Goal: Information Seeking & Learning: Learn about a topic

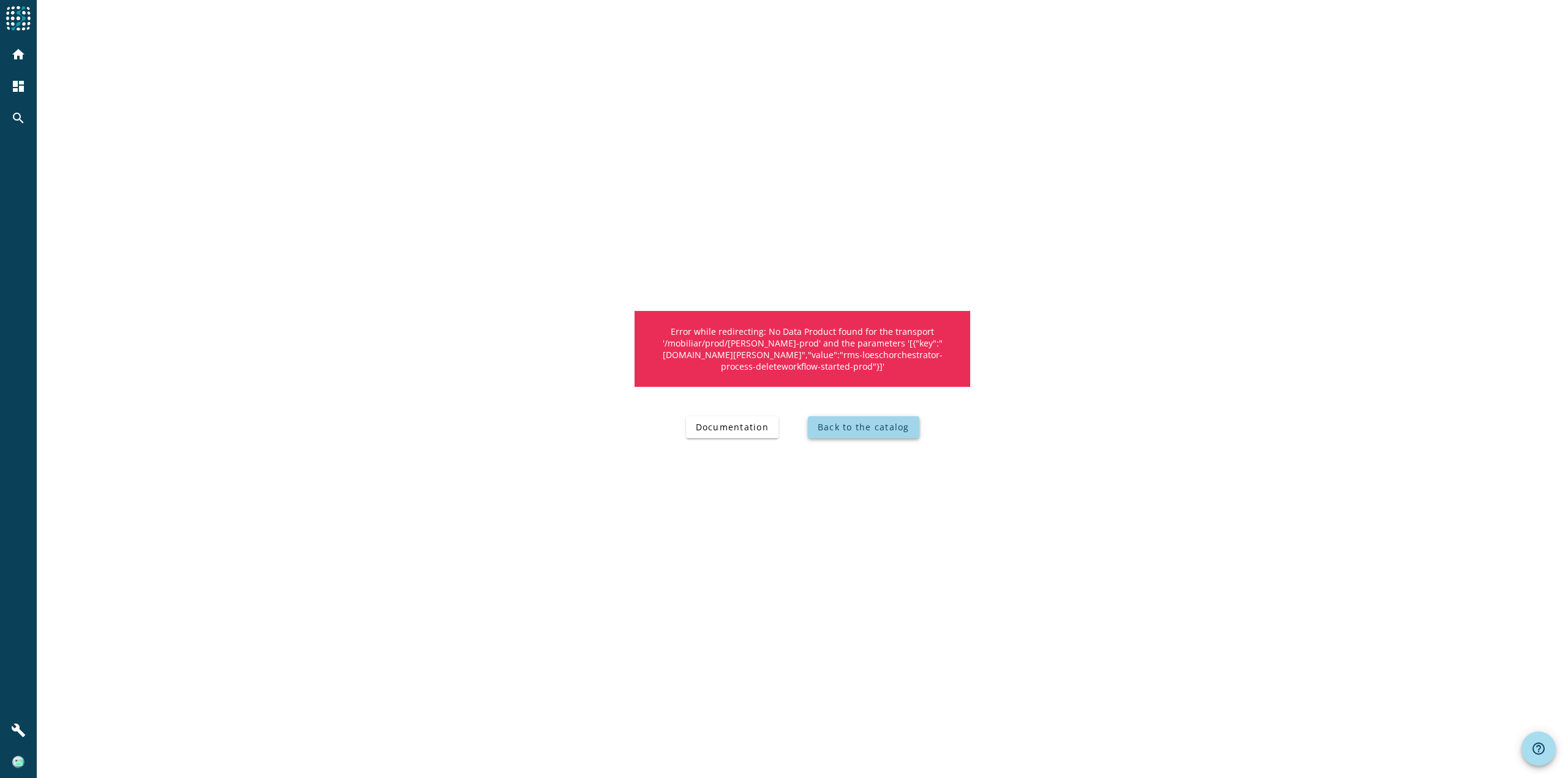
click at [888, 426] on span "Back to the catalog" at bounding box center [863, 427] width 92 height 11
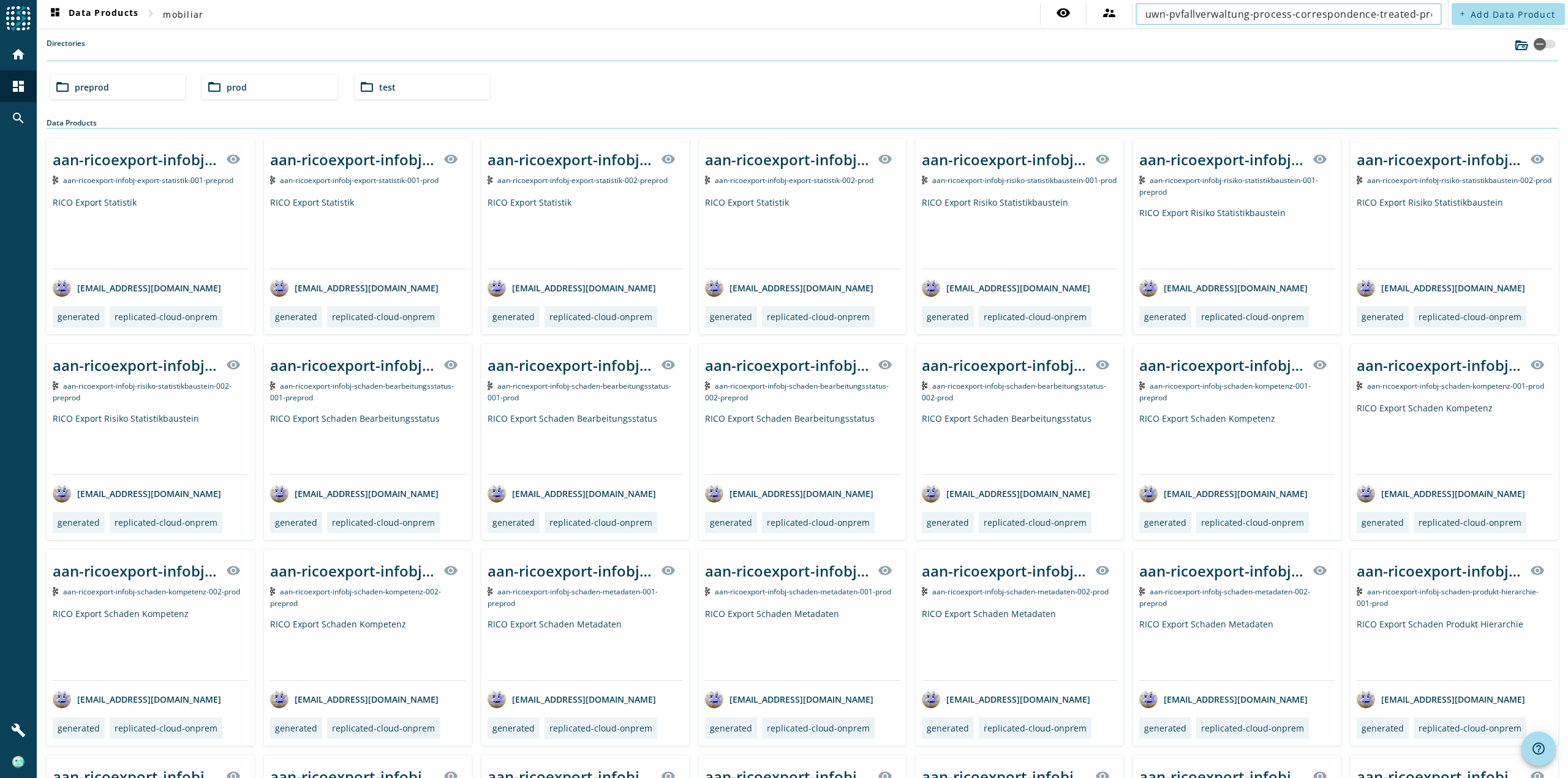
scroll to position [0, 32]
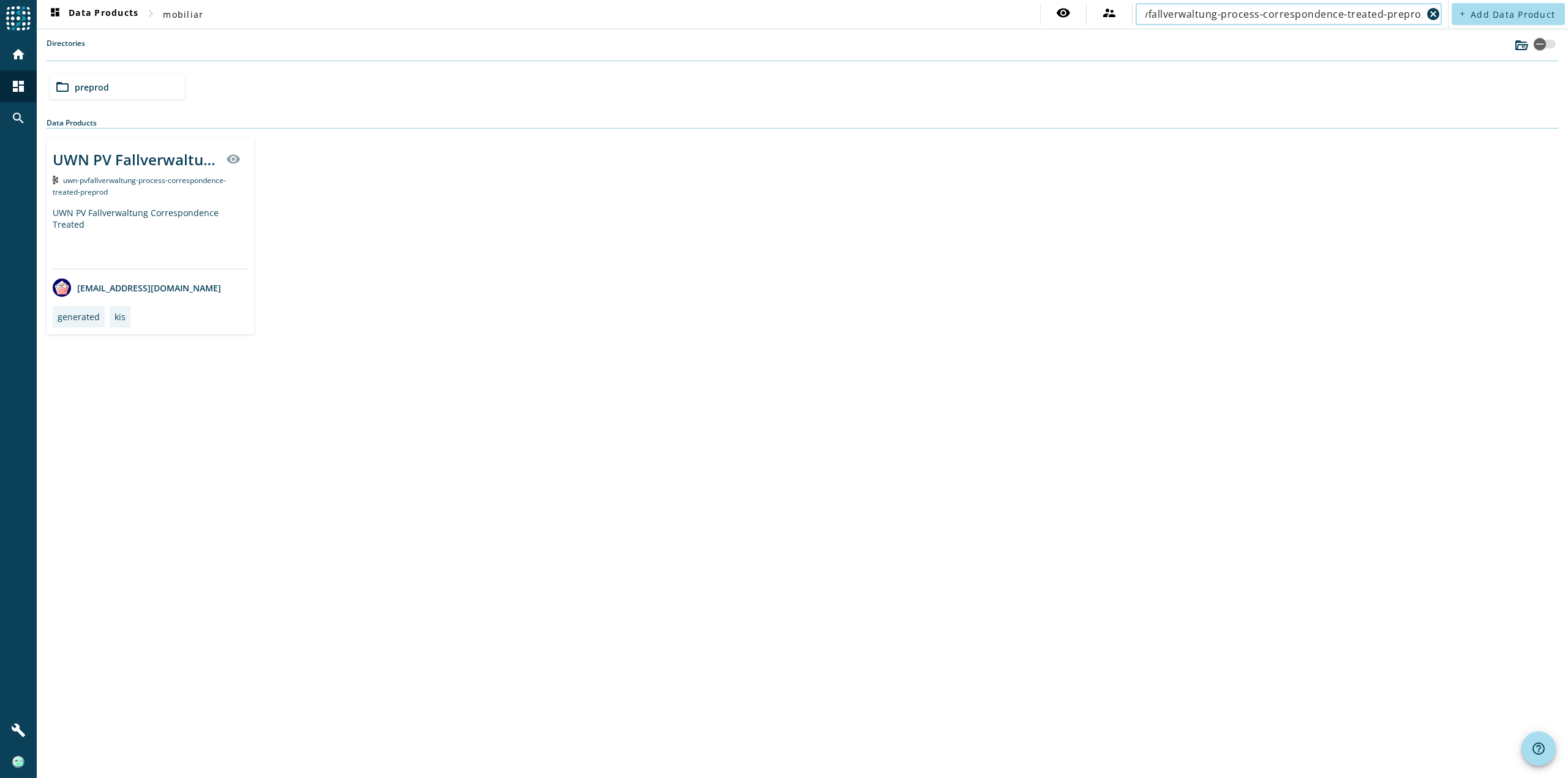
type input "uwn-pvfallverwaltung-process-correspondence-treated-preprod"
click at [165, 221] on div "UWN PV Fallverwaltung Correspondence Treated" at bounding box center [150, 237] width 195 height 62
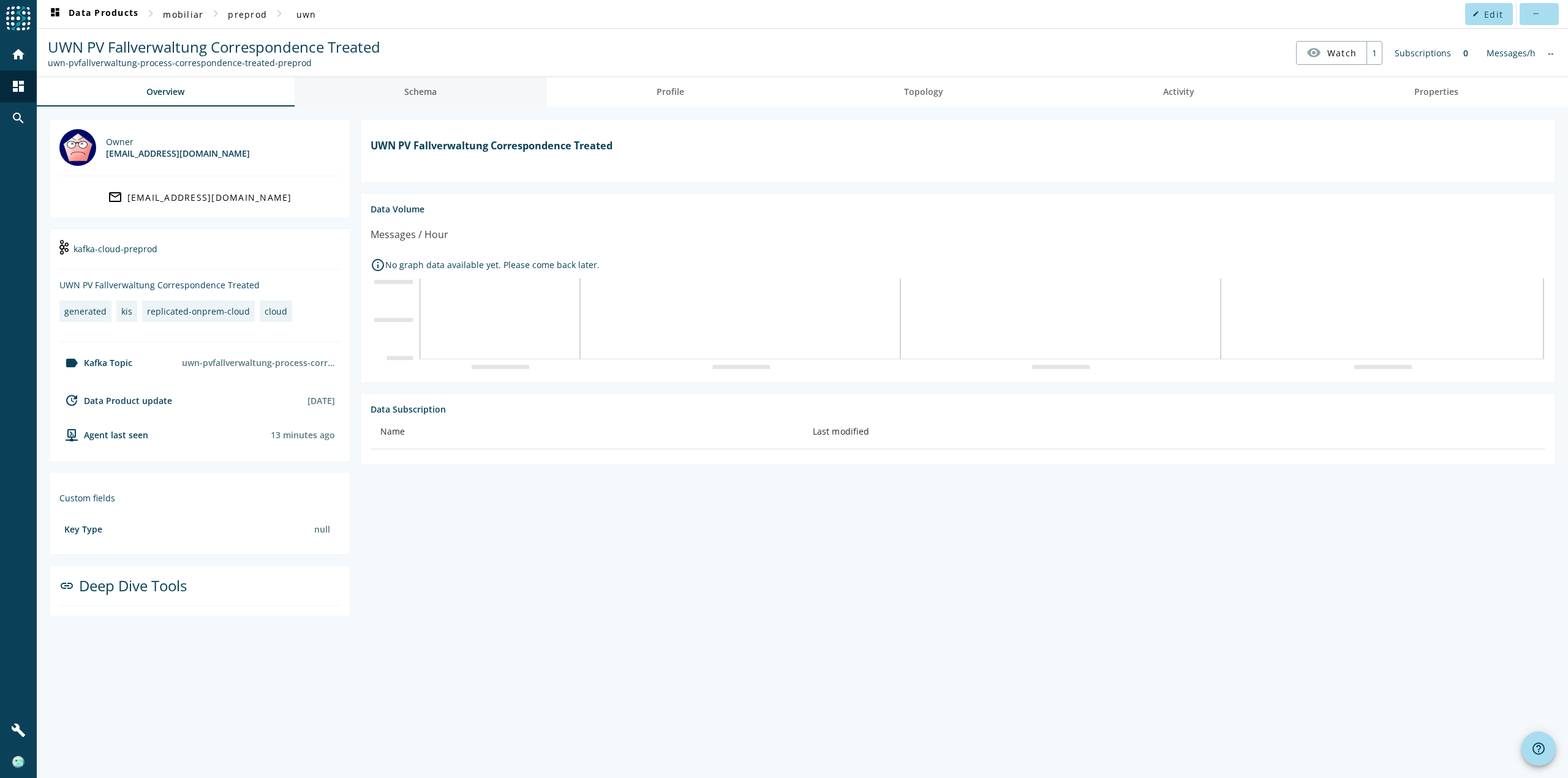
click at [411, 92] on span "Schema" at bounding box center [421, 92] width 32 height 9
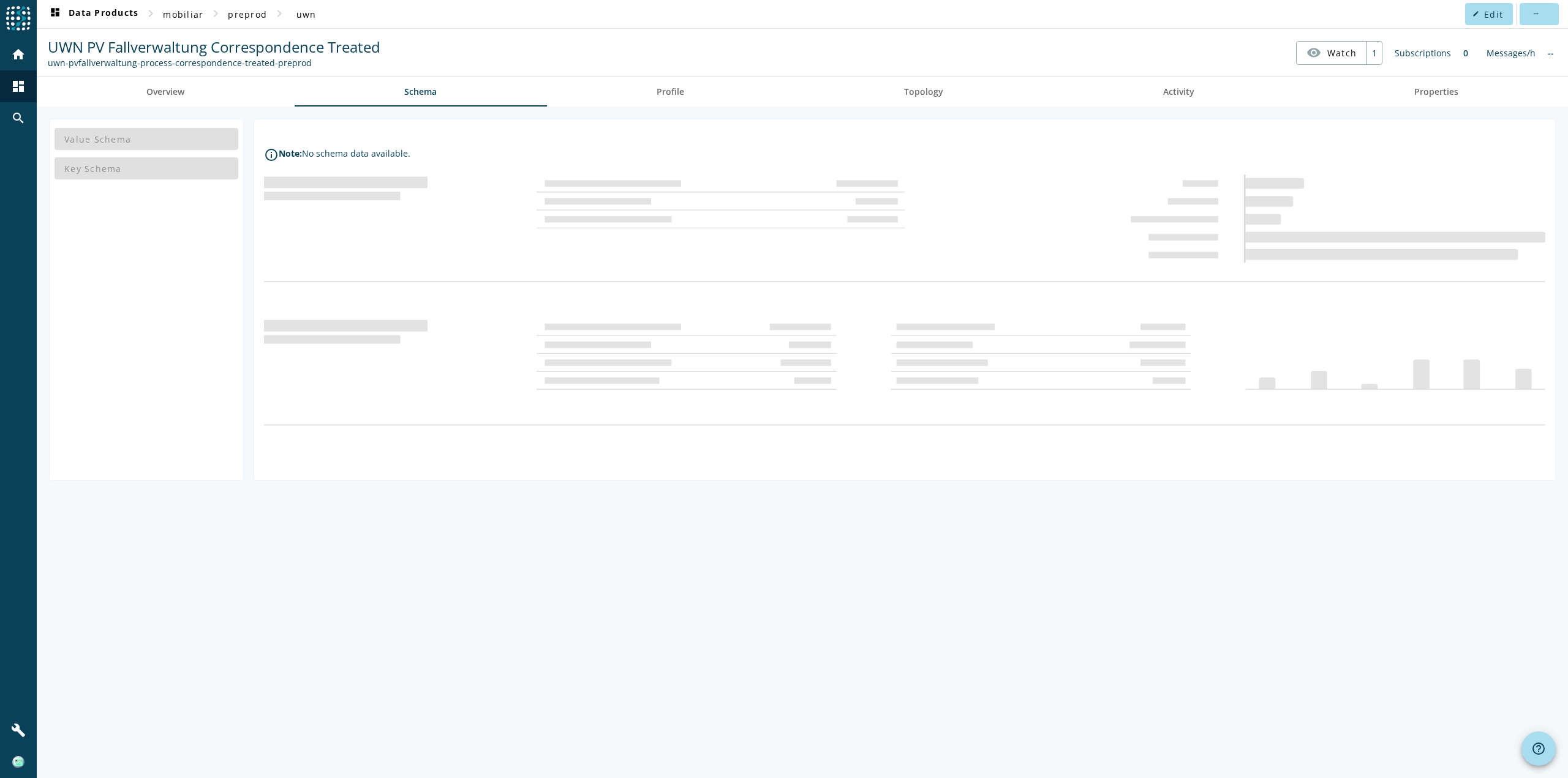
click at [764, 551] on div "Value Schema Key Schema info_outline Note: No schema data available." at bounding box center [802, 442] width 1531 height 672
click at [174, 88] on span "Overview" at bounding box center [165, 92] width 38 height 9
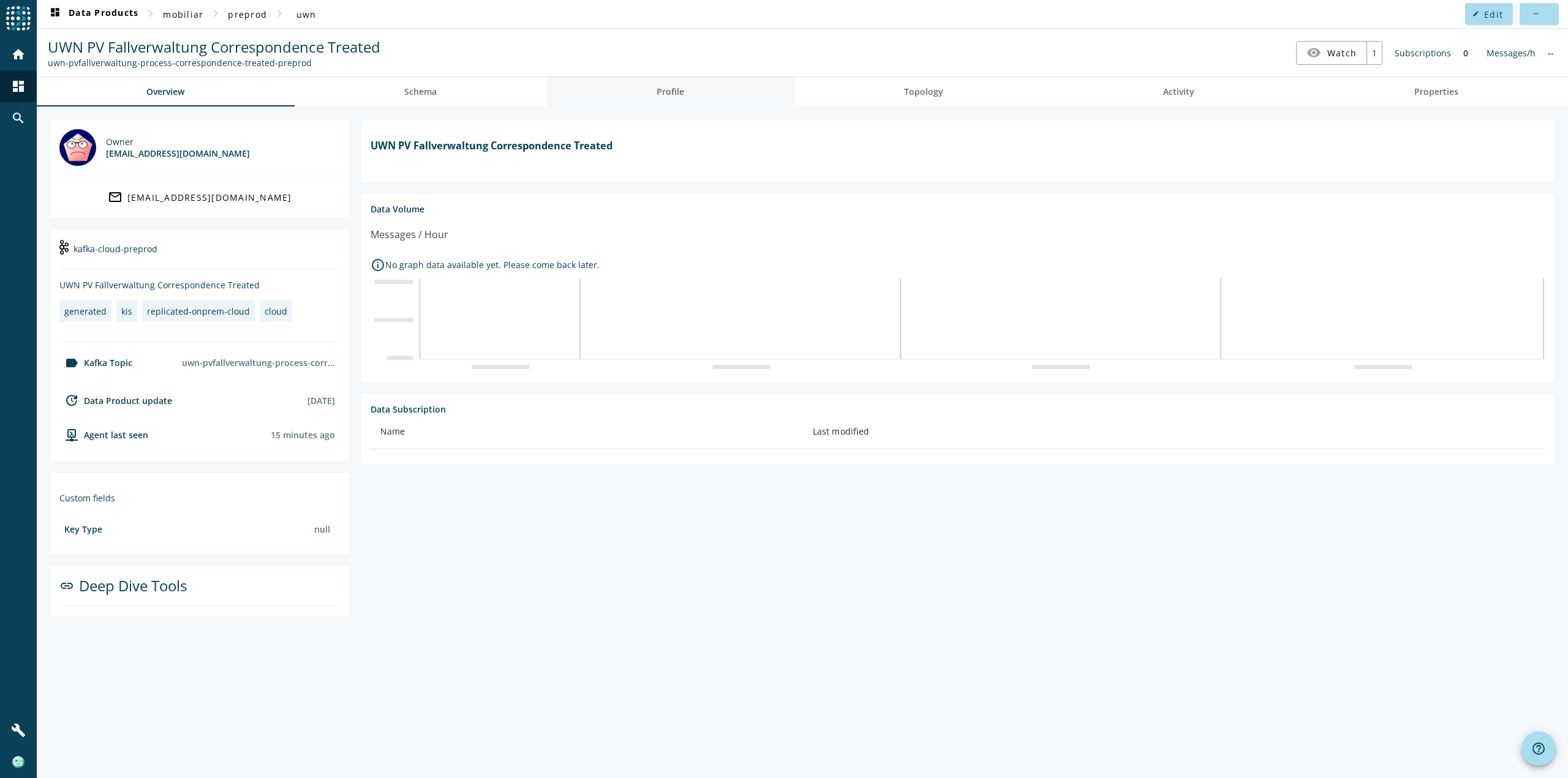
click at [670, 100] on span "Profile" at bounding box center [670, 92] width 28 height 29
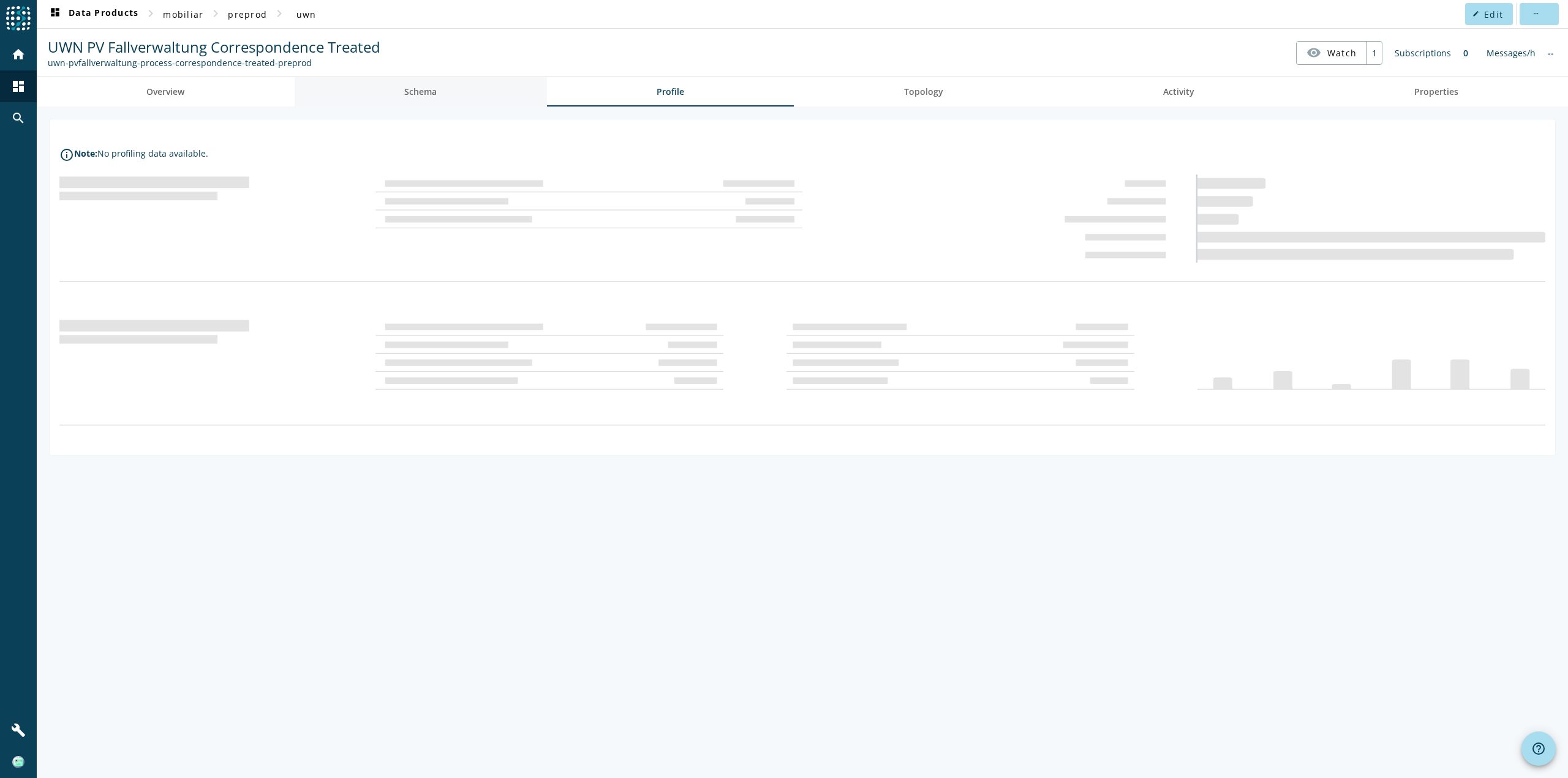
click at [437, 88] on span "Schema" at bounding box center [421, 92] width 32 height 9
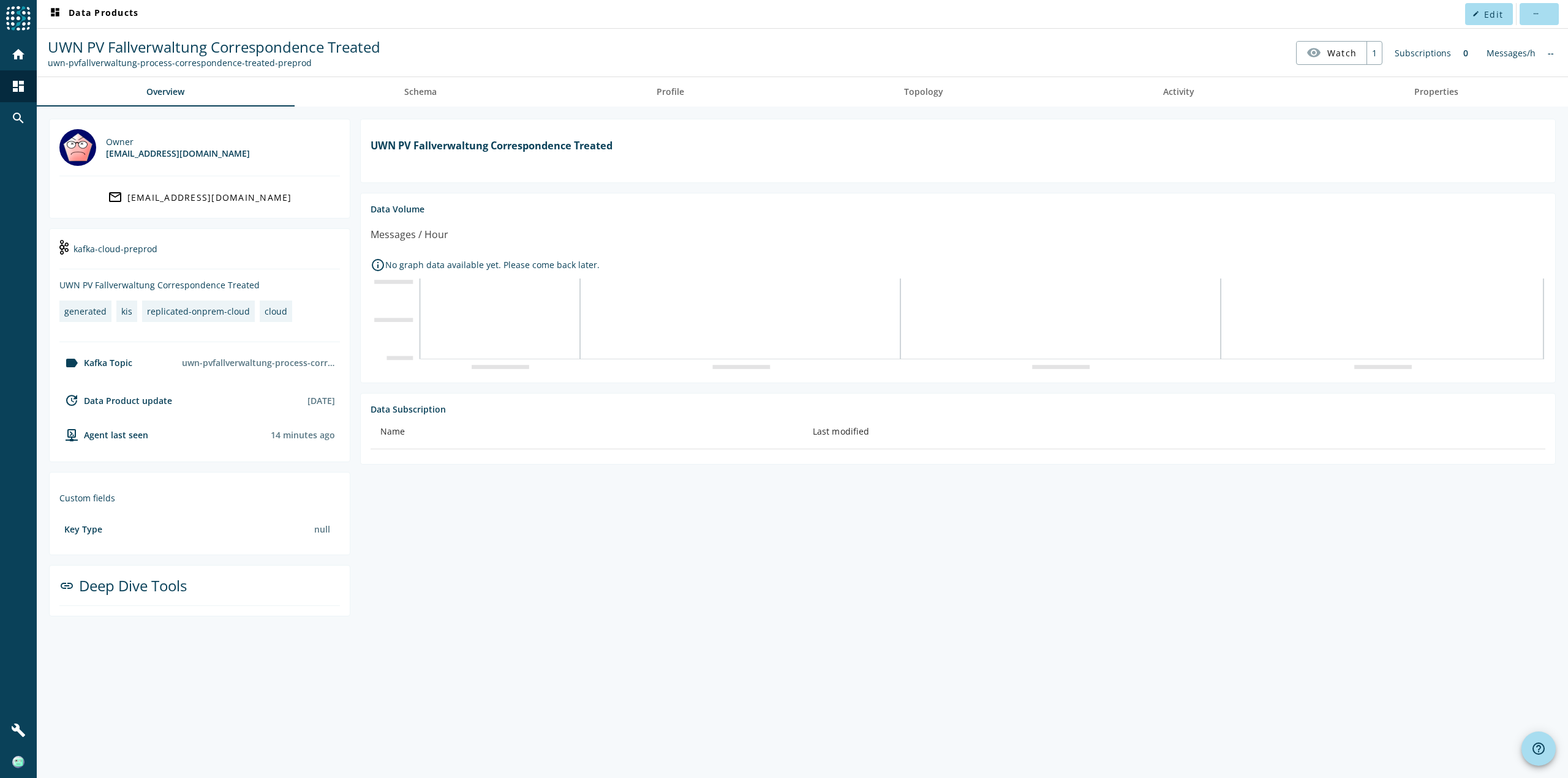
click at [109, 61] on div "uwn-pvfallverwaltung-process-correspondence-treated-preprod" at bounding box center [214, 62] width 332 height 11
copy div "pvfallverwaltung"
click at [95, 10] on span "dashboard Data Products" at bounding box center [93, 14] width 91 height 15
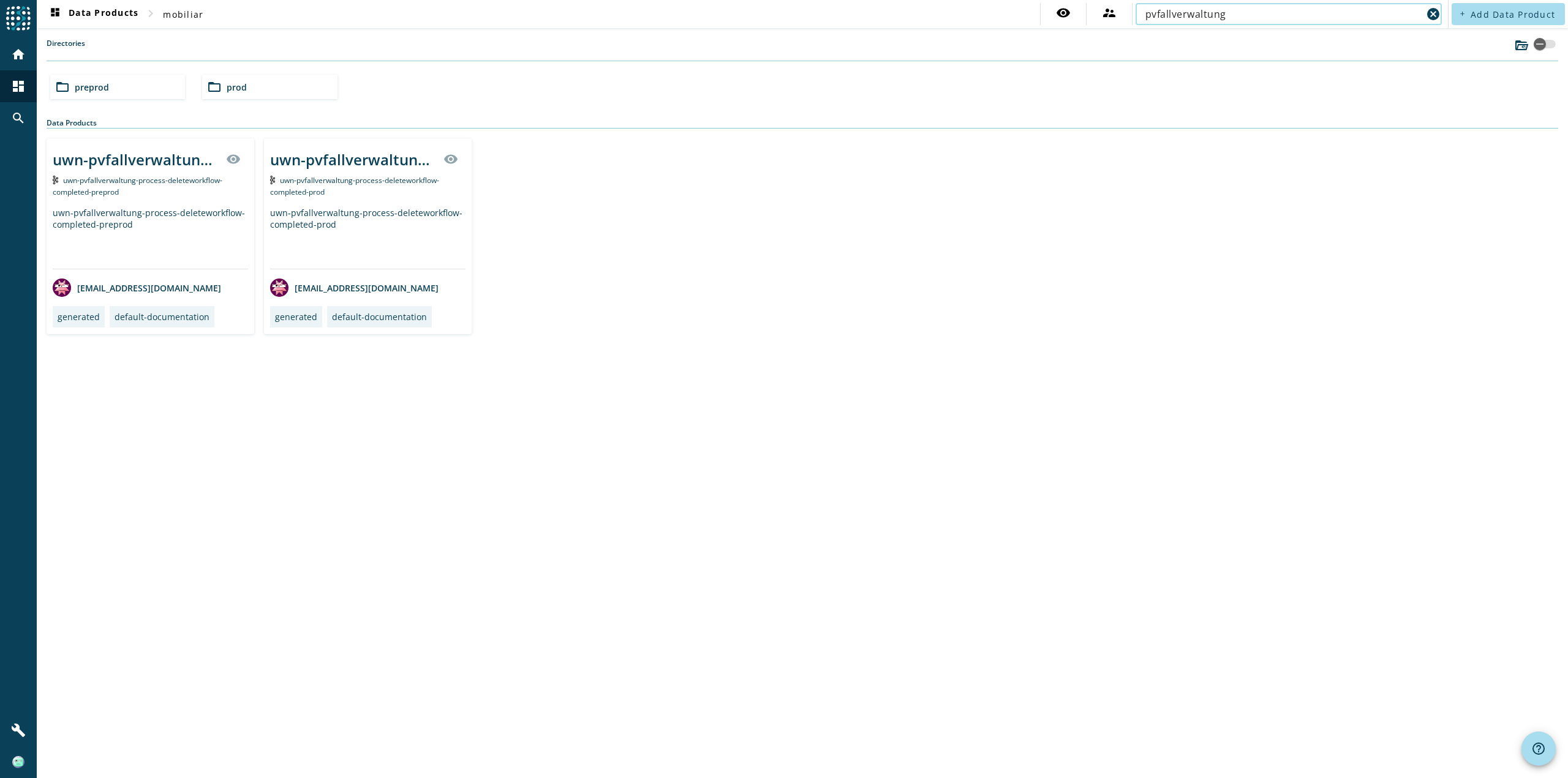
type input "pvfallverwaltung"
click at [289, 193] on span "uwn-pvfallverwaltung-process-deleteworkflow-completed-prod" at bounding box center [354, 186] width 169 height 22
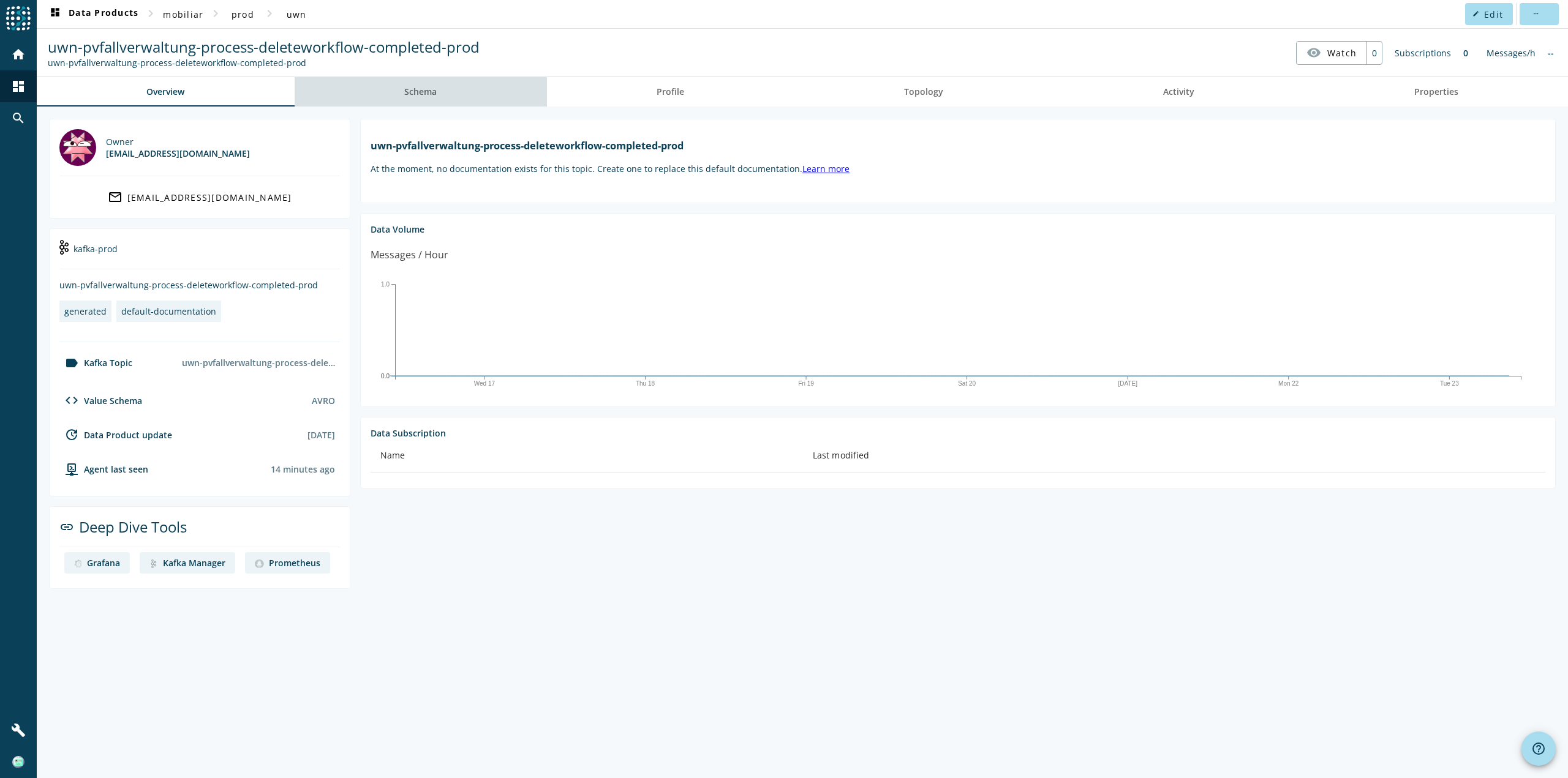
click at [436, 92] on span "Schema" at bounding box center [421, 92] width 32 height 9
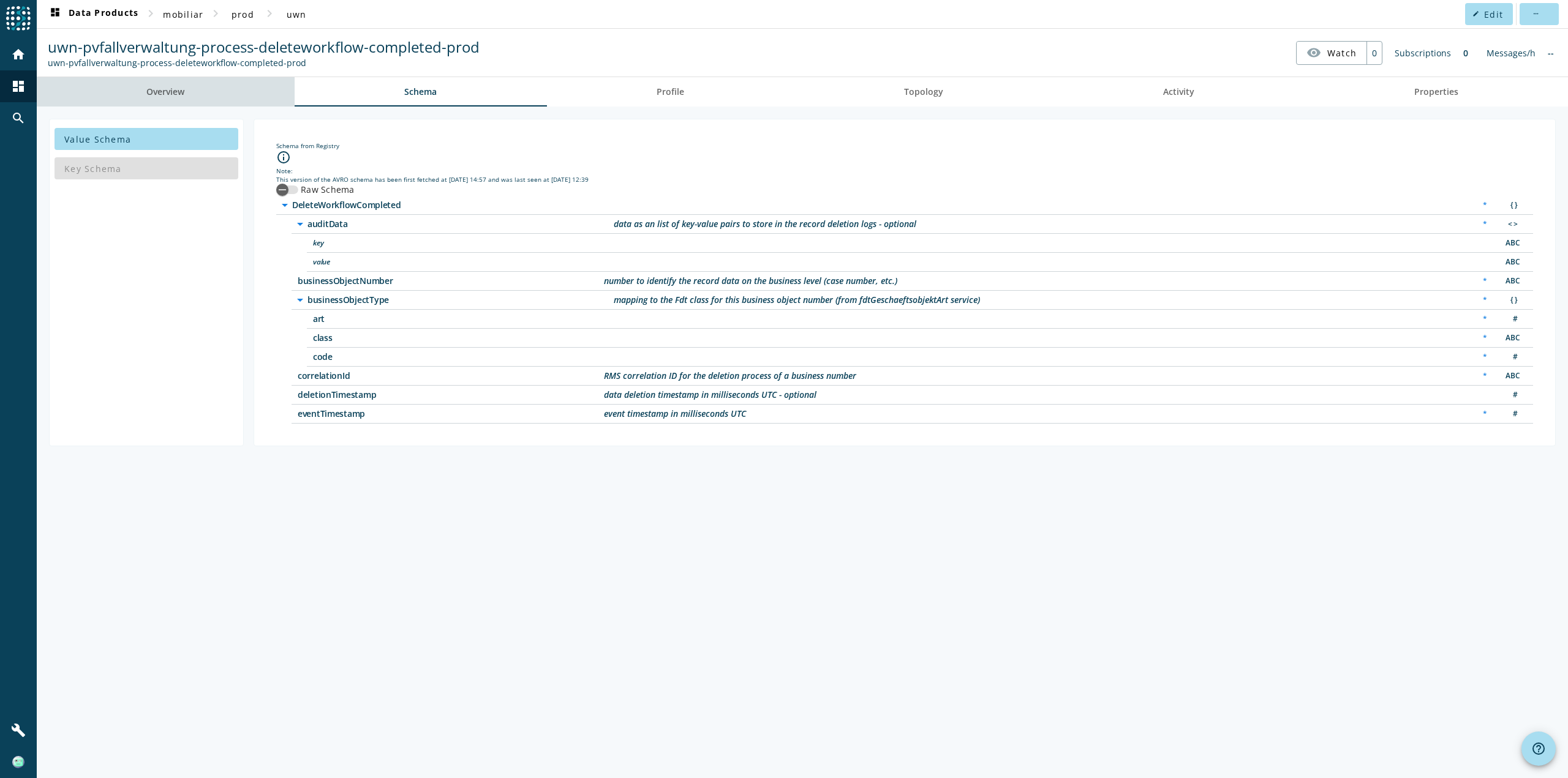
click at [161, 96] on span "Overview" at bounding box center [165, 92] width 38 height 9
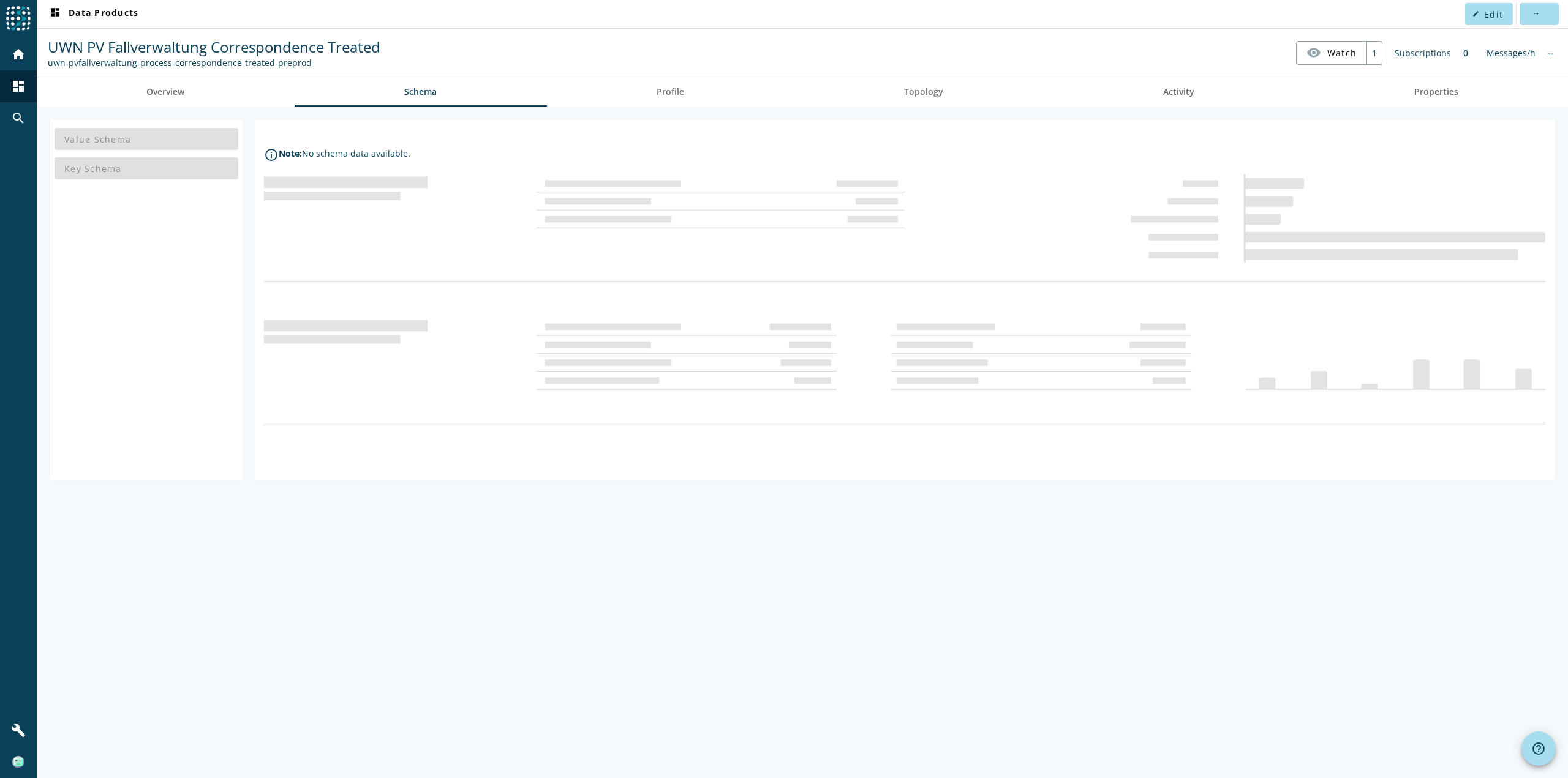
click at [302, 151] on div "No schema data available." at bounding box center [356, 153] width 109 height 11
click at [184, 94] on span "Overview" at bounding box center [165, 92] width 38 height 9
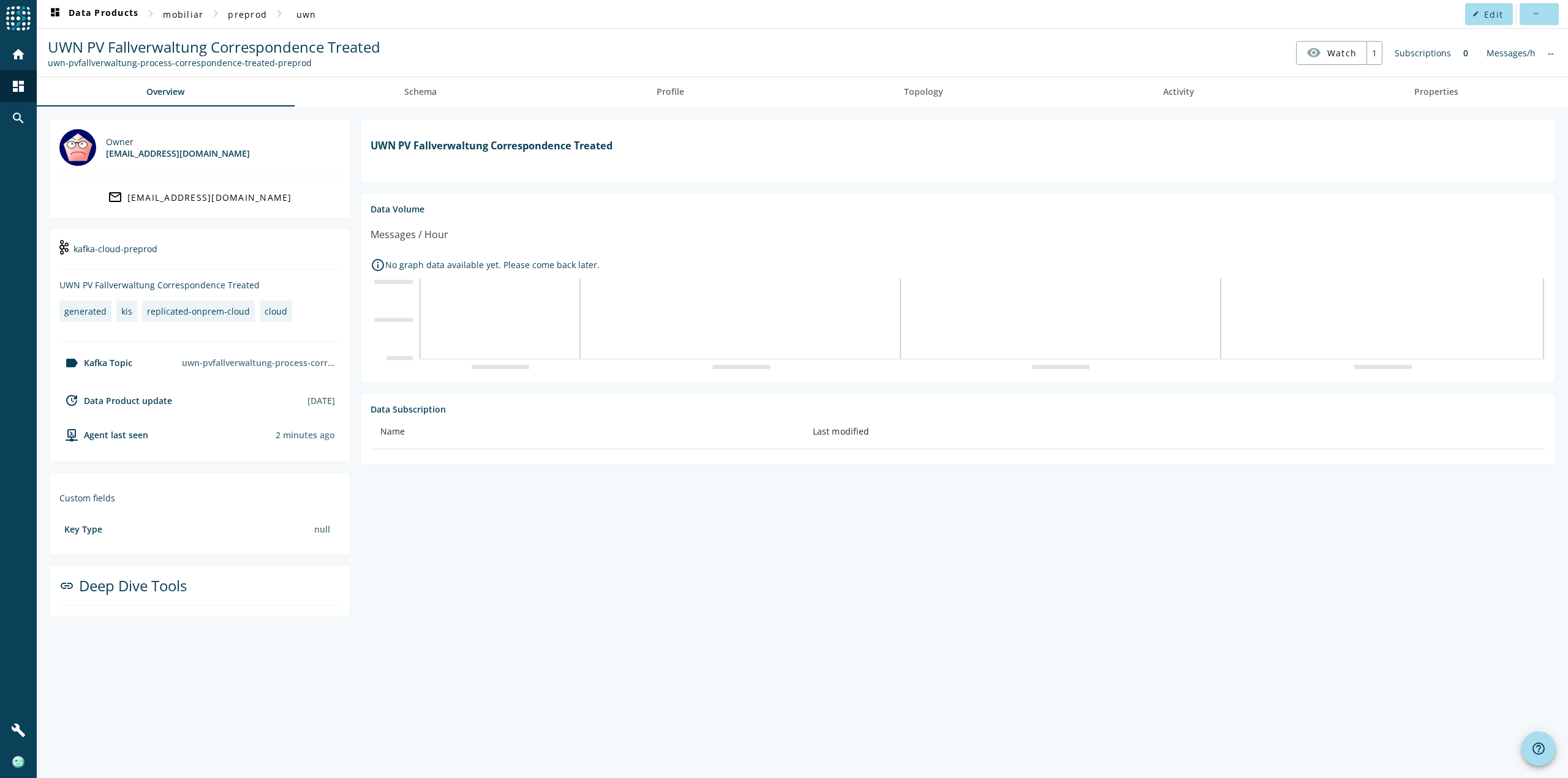
click at [670, 545] on section "UWN PV Fallverwaltung Correspondence Treated Data Volume Messages / Hour info_o…" at bounding box center [953, 368] width 1206 height 498
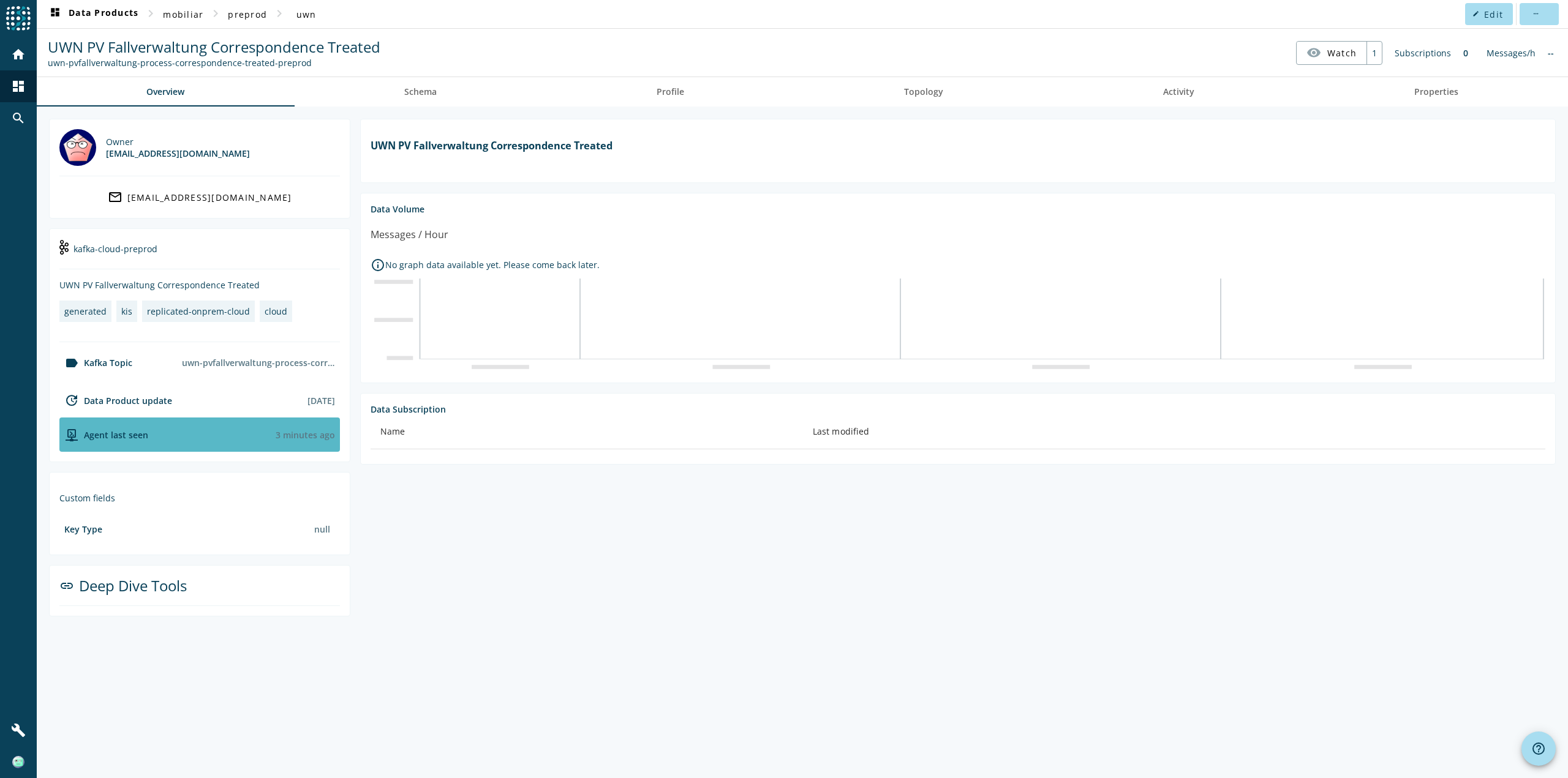
click at [115, 434] on div "Agent last seen" at bounding box center [104, 434] width 89 height 15
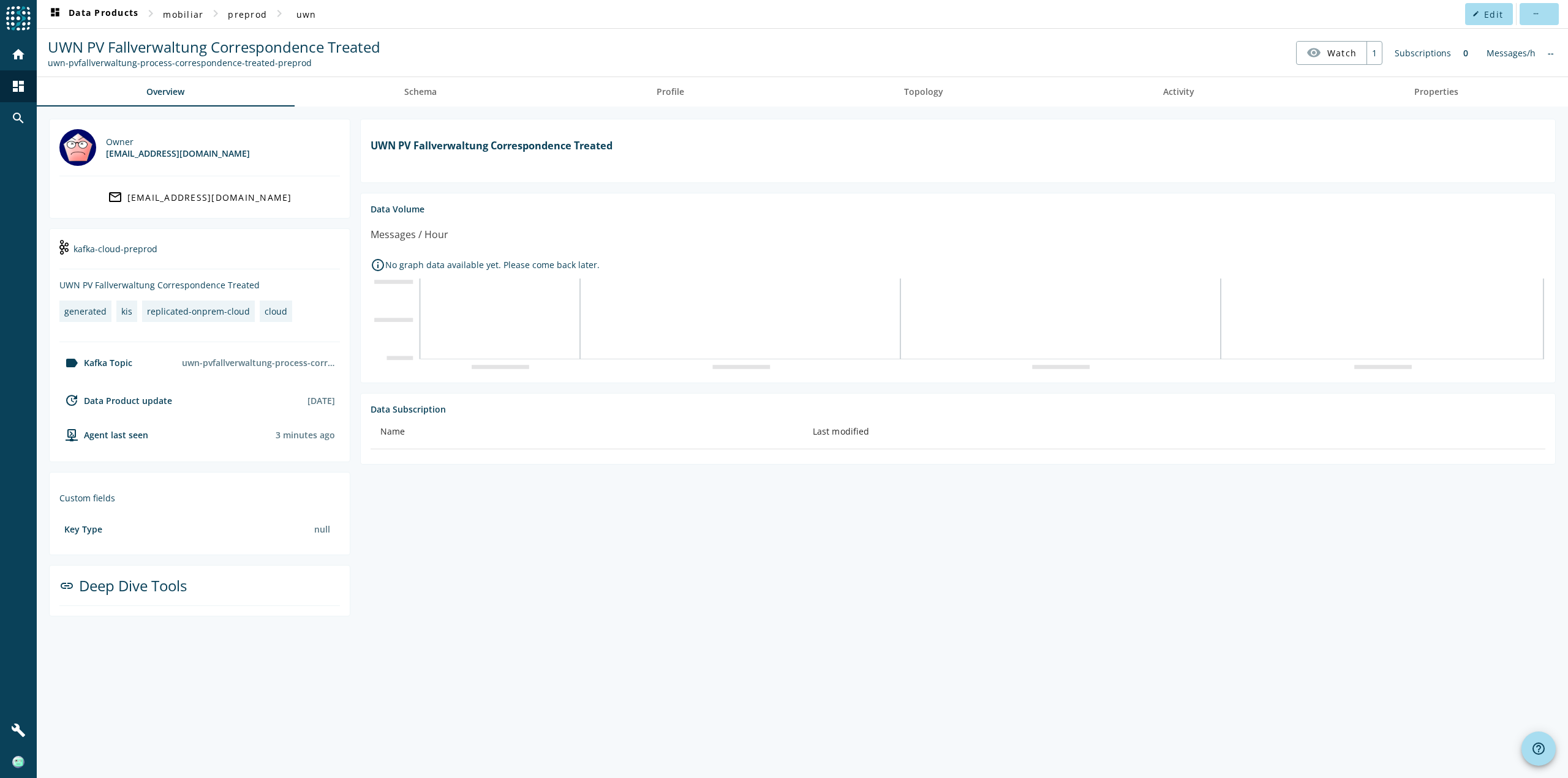
click at [787, 645] on div "Owner [EMAIL_ADDRESS][DOMAIN_NAME] mail_outline [EMAIL_ADDRESS][DOMAIN_NAME] ka…" at bounding box center [802, 442] width 1531 height 672
click at [1028, 610] on section "UWN PV Fallverwaltung Correspondence Treated Data Volume Messages / Hour info_o…" at bounding box center [953, 368] width 1206 height 498
click at [1136, 607] on section "UWN PV Fallverwaltung Correspondence Treated Data Volume Messages / Hour info_o…" at bounding box center [953, 368] width 1206 height 498
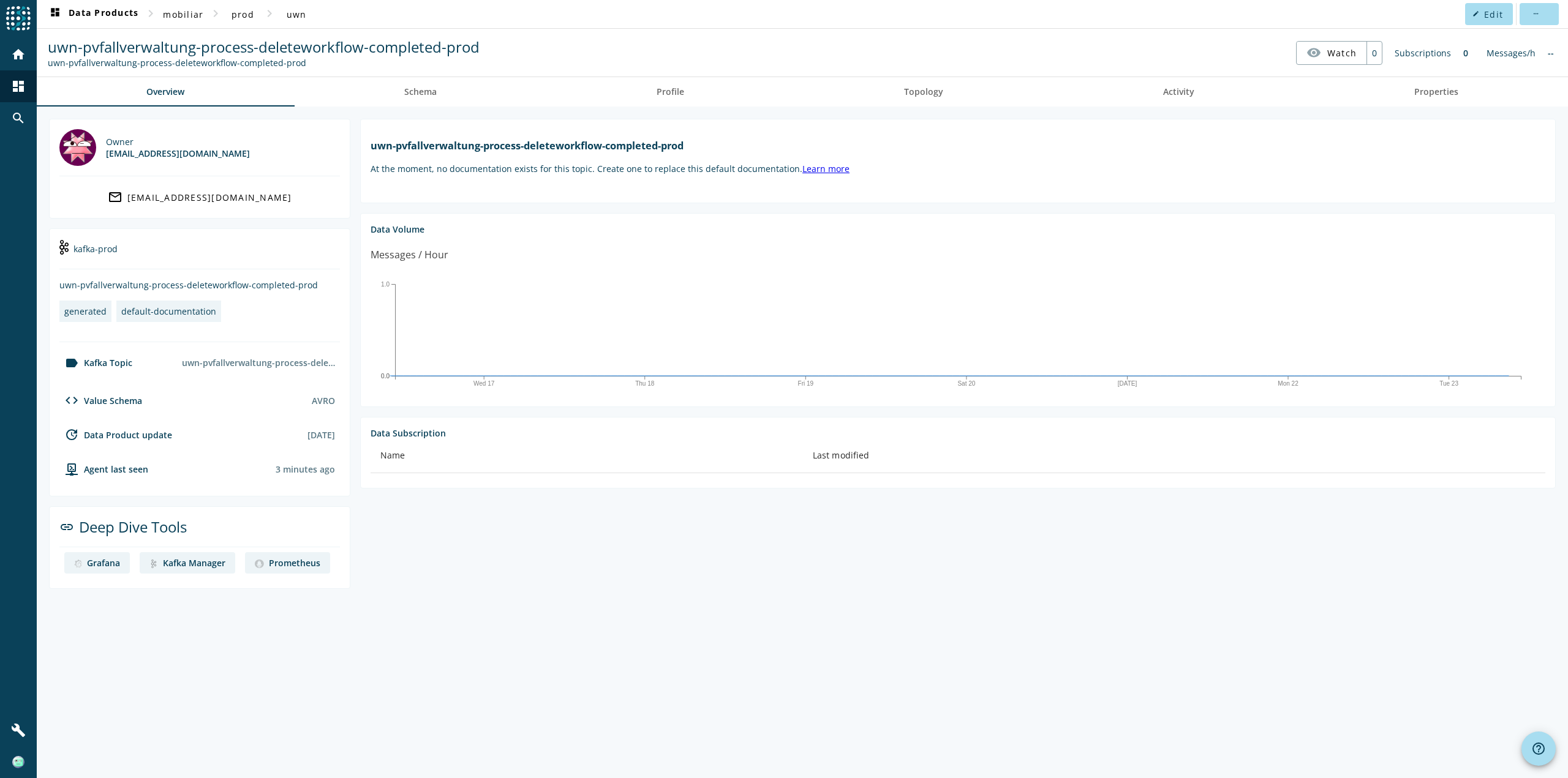
click at [597, 558] on section "uwn-pvfallverwaltung-process-deleteworkflow-completed-prod At the moment, no do…" at bounding box center [953, 354] width 1206 height 470
click at [660, 593] on div "Owner [EMAIL_ADDRESS][DOMAIN_NAME] mail_outline [EMAIL_ADDRESS][DOMAIN_NAME] ka…" at bounding box center [802, 442] width 1531 height 672
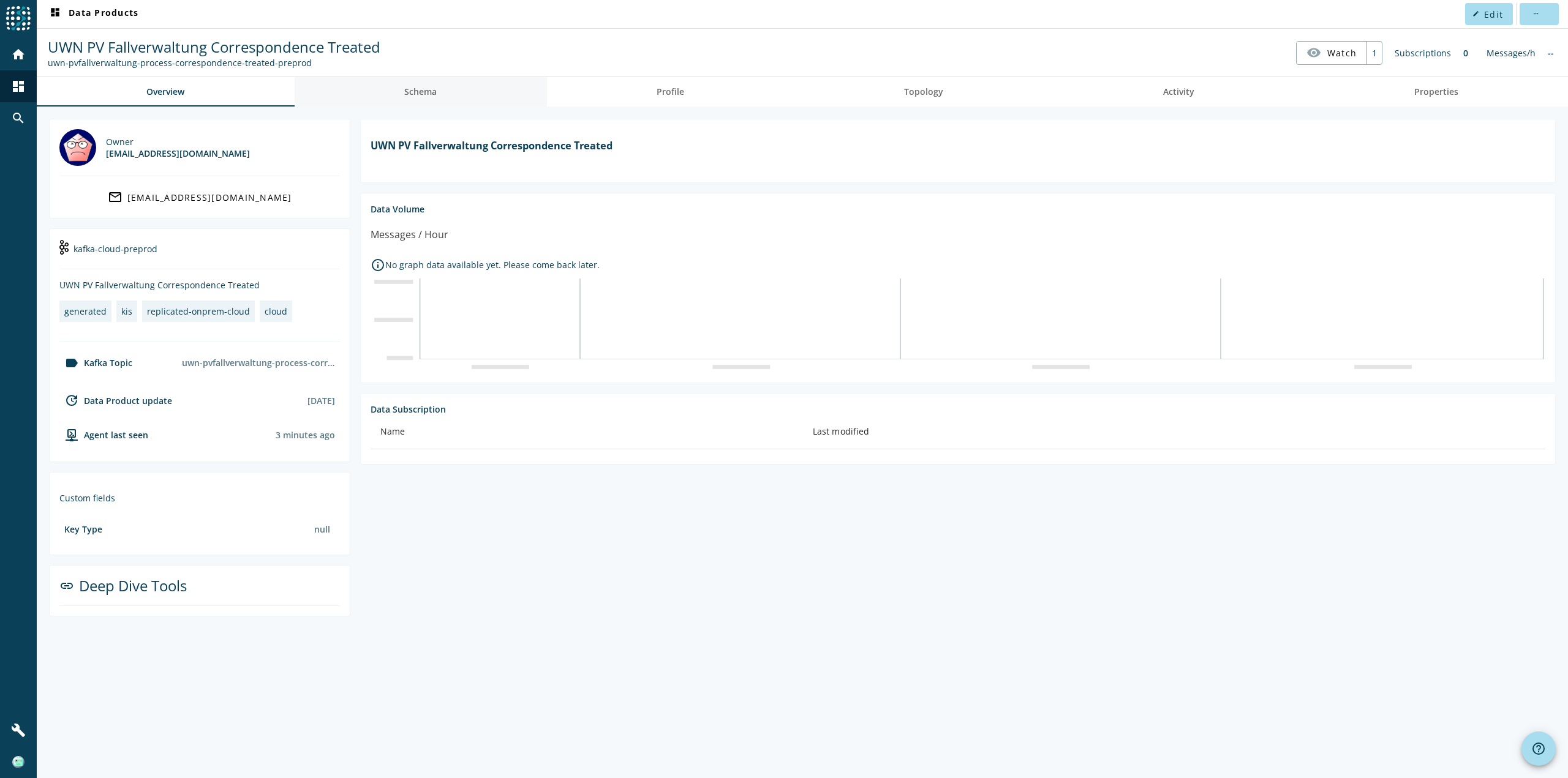
click at [412, 88] on span "Schema" at bounding box center [421, 92] width 32 height 9
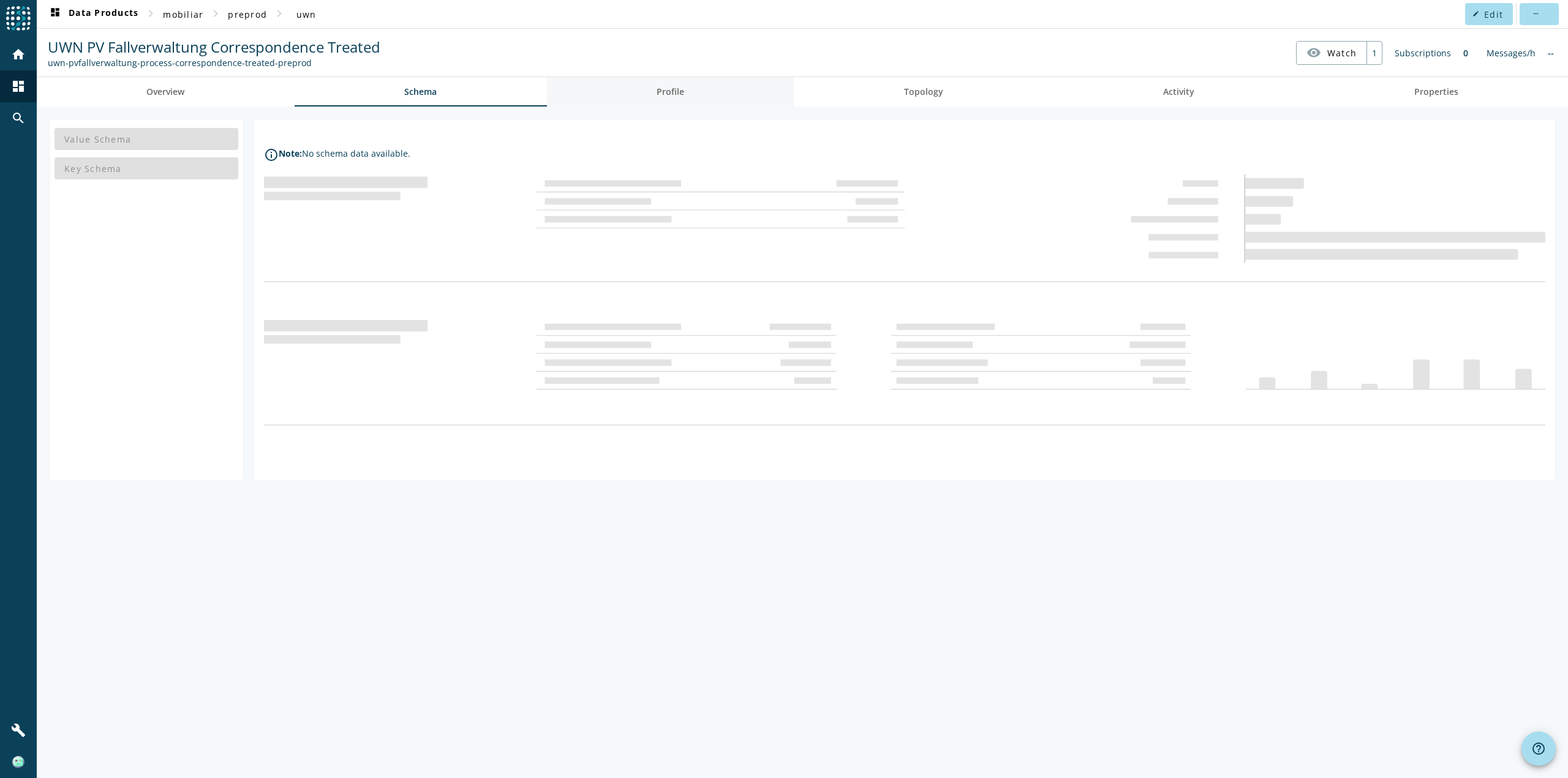
click at [675, 96] on span "Profile" at bounding box center [670, 92] width 28 height 9
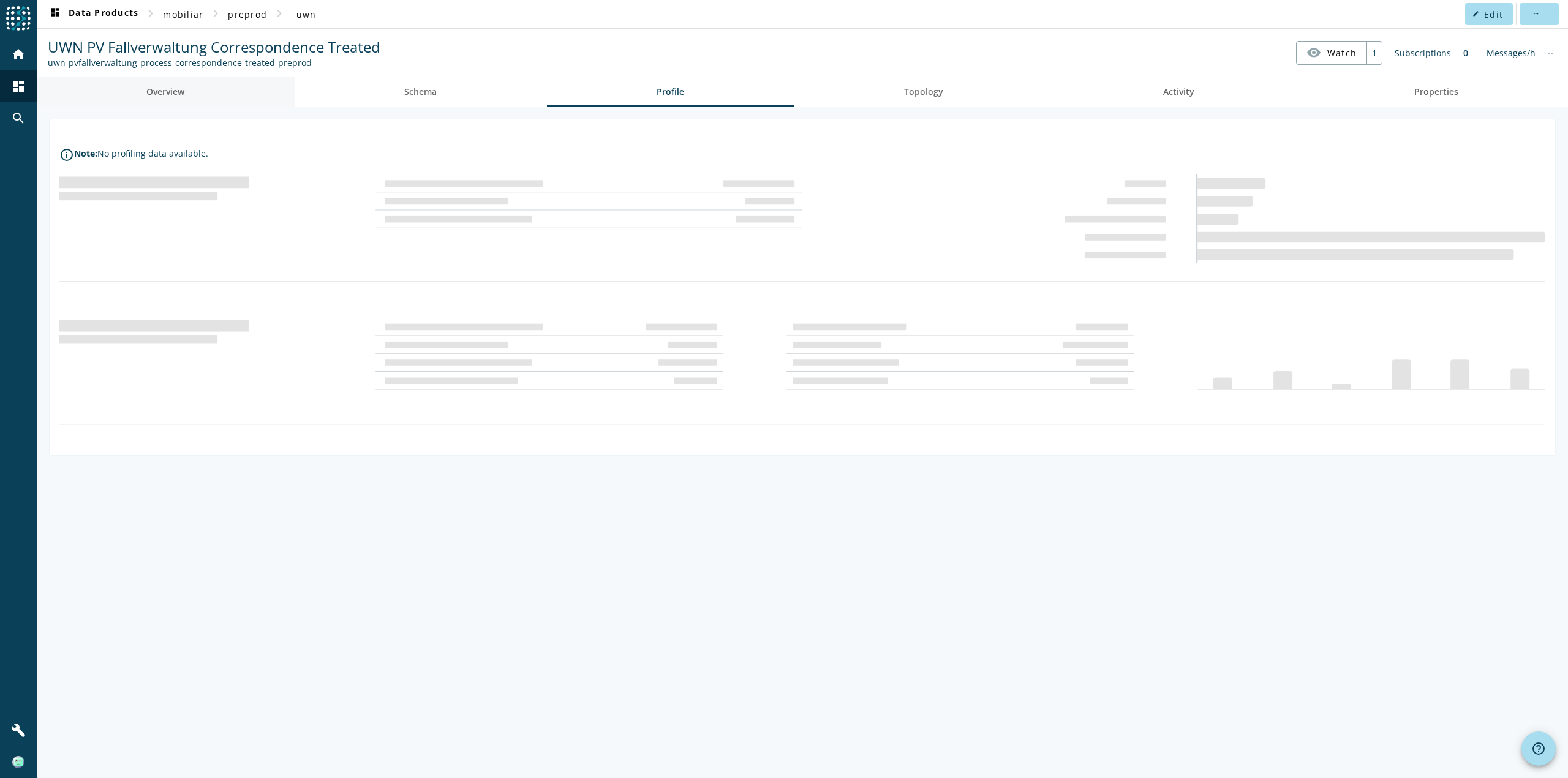
click at [181, 94] on span "Overview" at bounding box center [165, 92] width 38 height 9
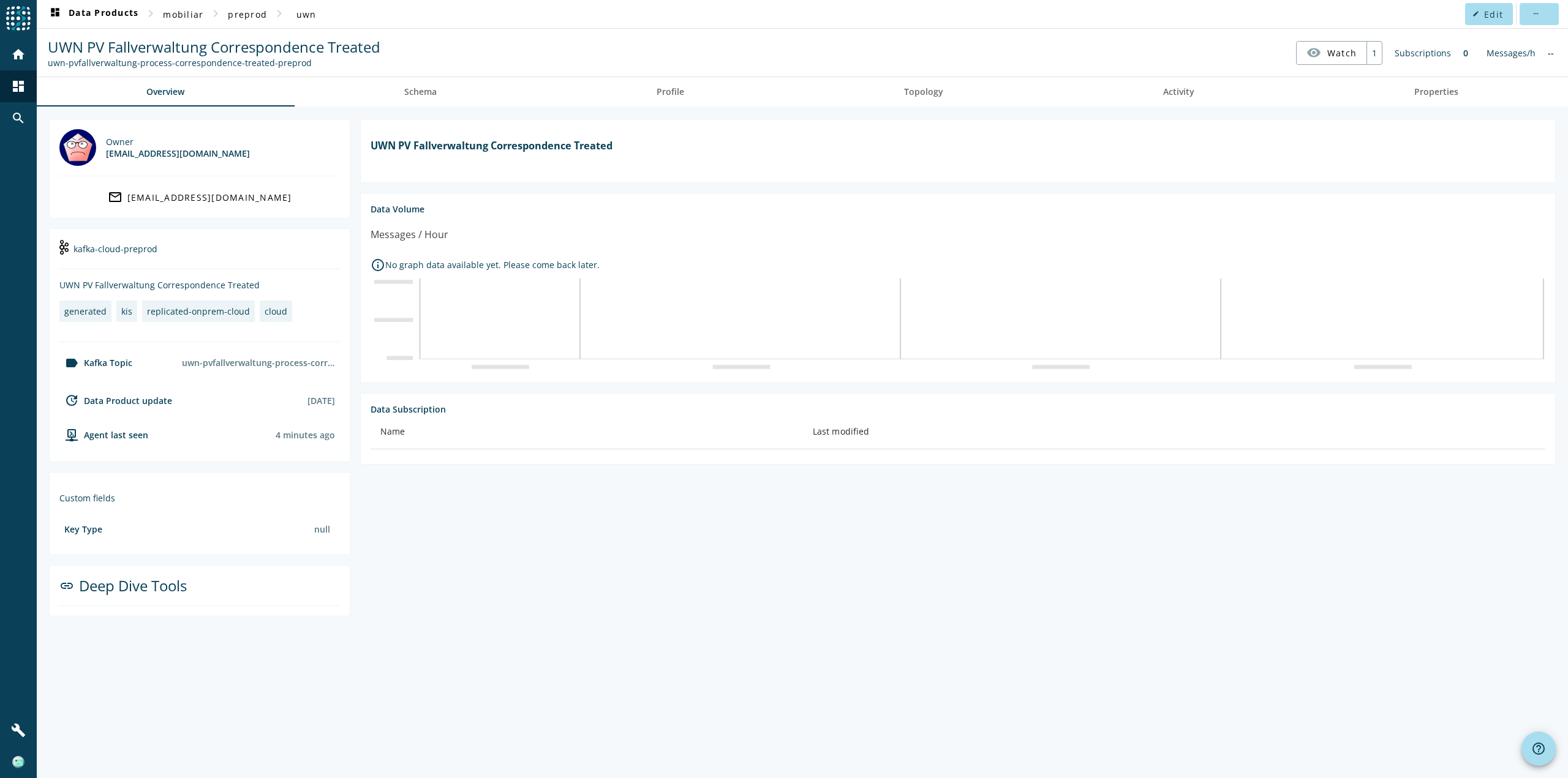
click at [239, 362] on div "uwn-pvfallverwaltung-process-correspondence-treated-preprod" at bounding box center [258, 362] width 163 height 21
click at [318, 402] on div "[DATE]" at bounding box center [321, 400] width 28 height 11
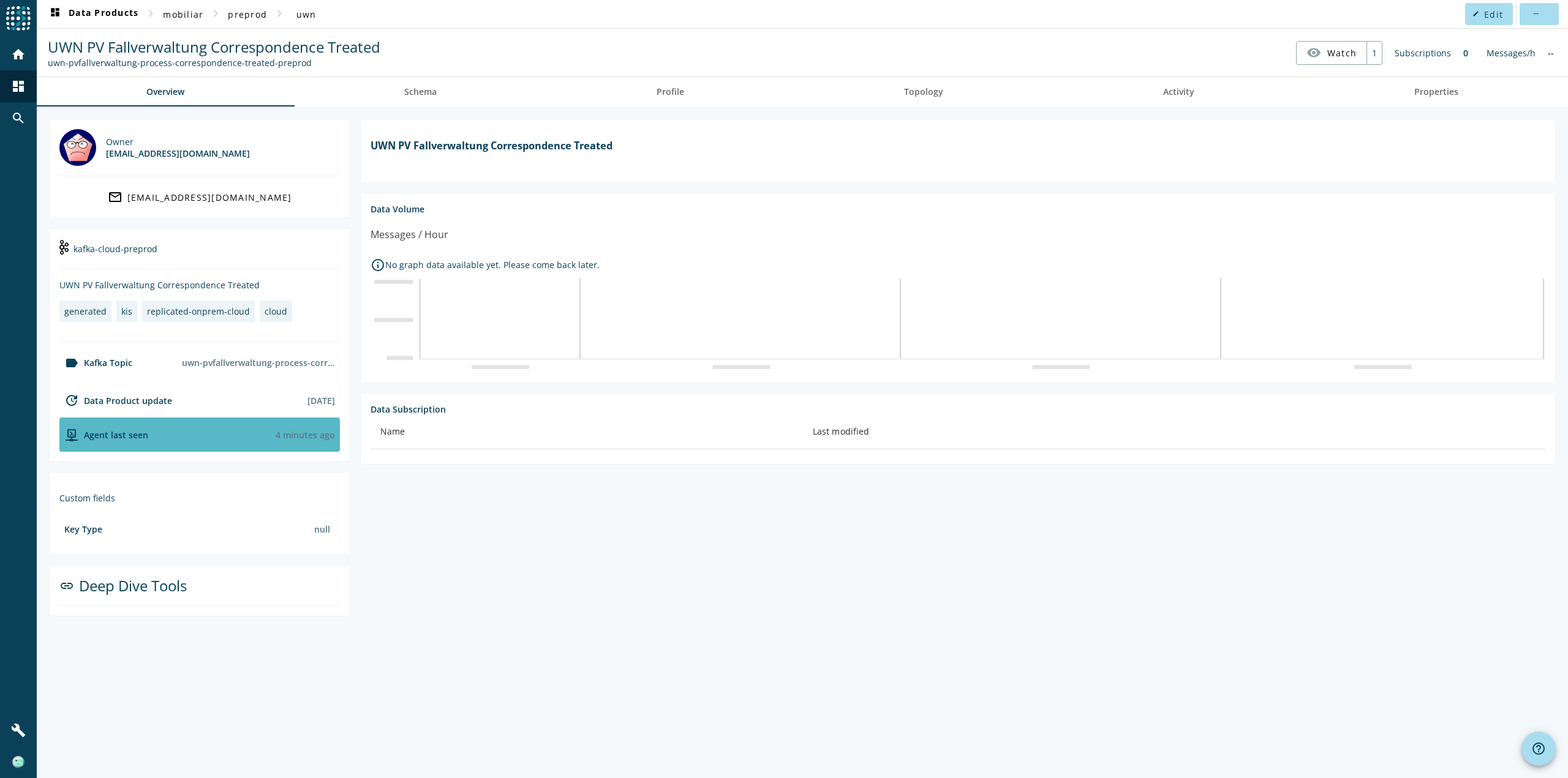
click at [305, 438] on div "4 minutes ago" at bounding box center [305, 435] width 59 height 11
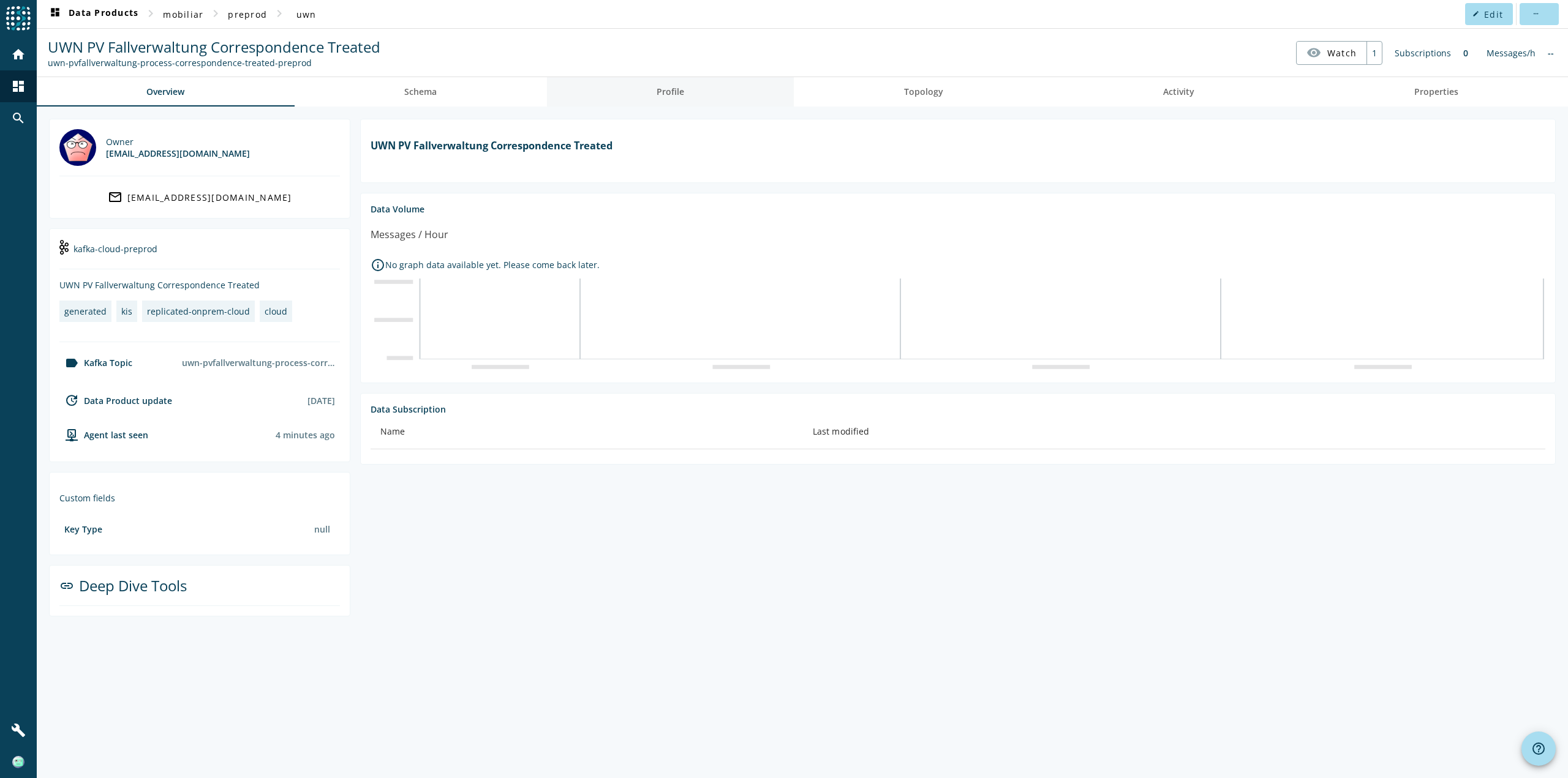
click at [667, 96] on span "Profile" at bounding box center [670, 92] width 28 height 9
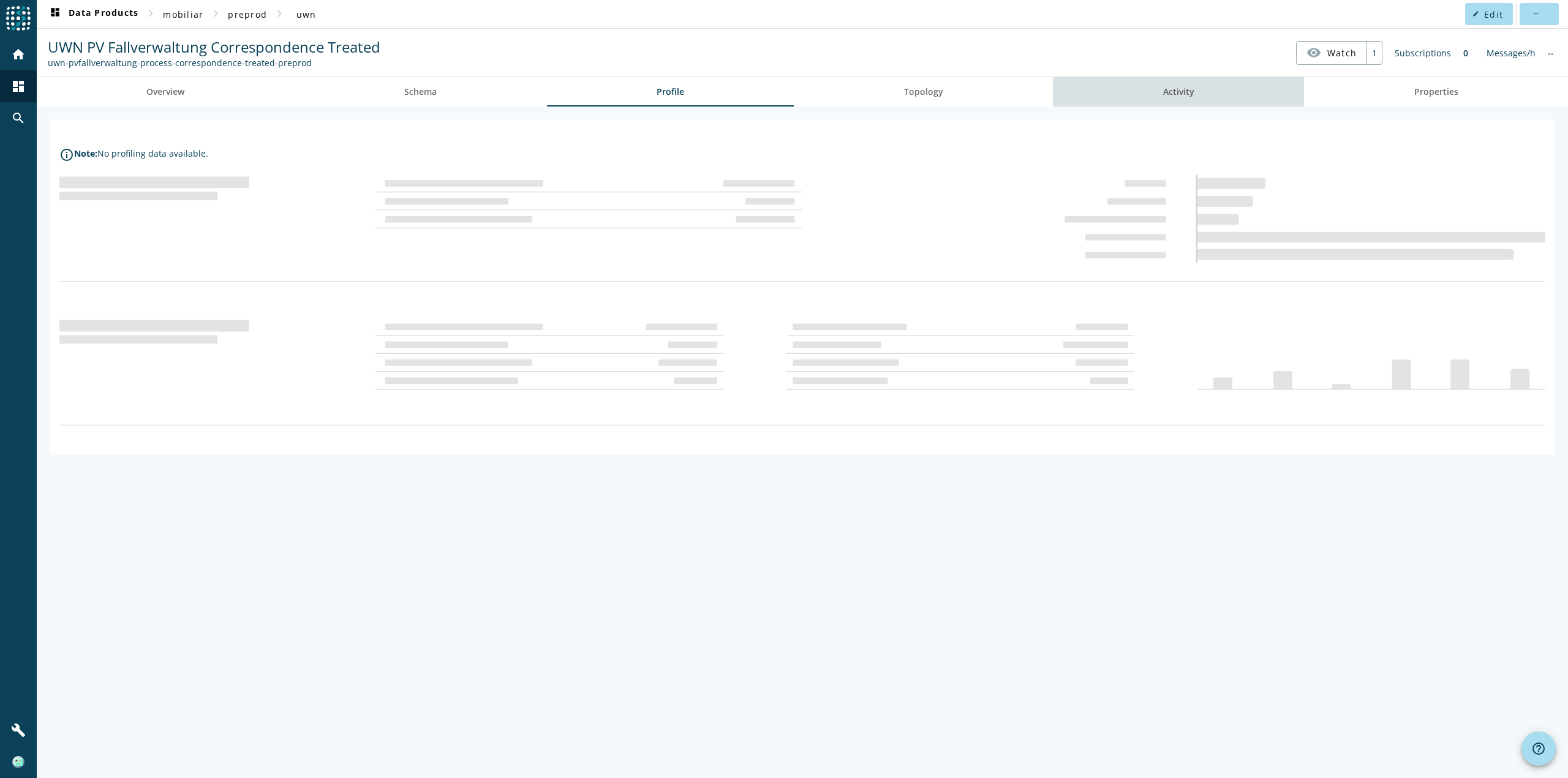
click at [1183, 81] on span "Activity" at bounding box center [1178, 92] width 32 height 29
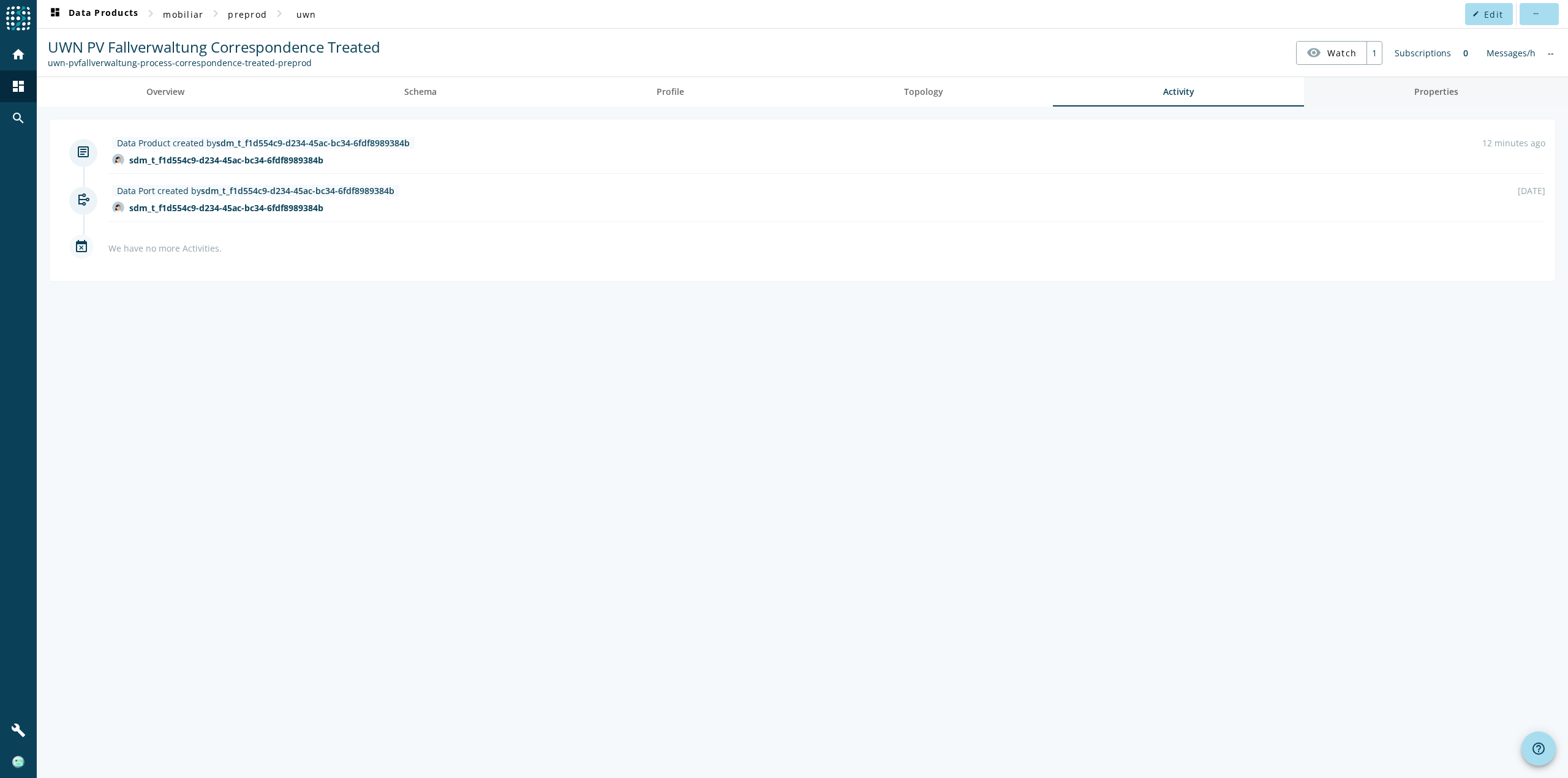
click at [1402, 99] on link "Properties" at bounding box center [1436, 92] width 264 height 29
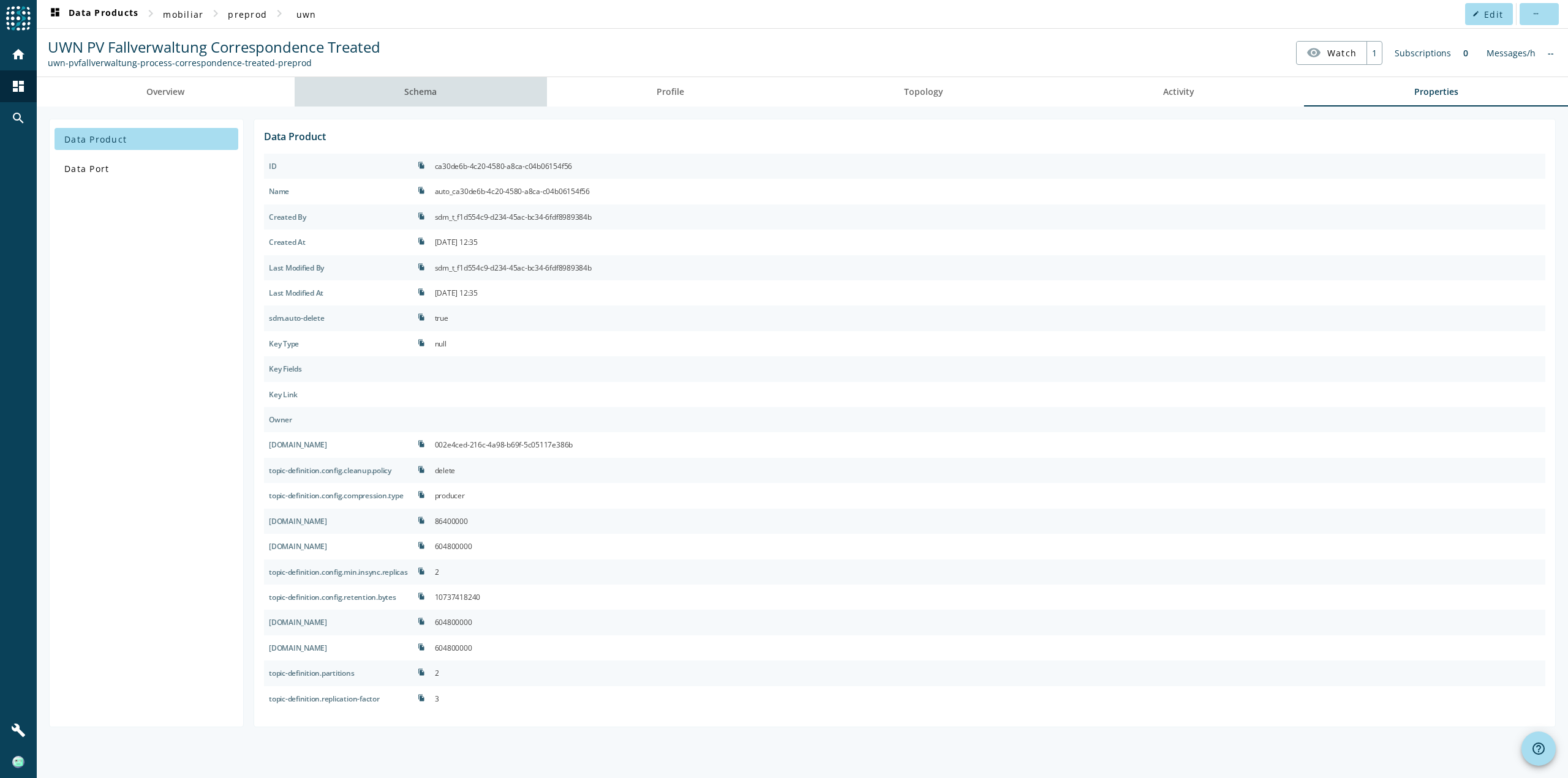
click at [400, 89] on link "Schema" at bounding box center [420, 92] width 252 height 29
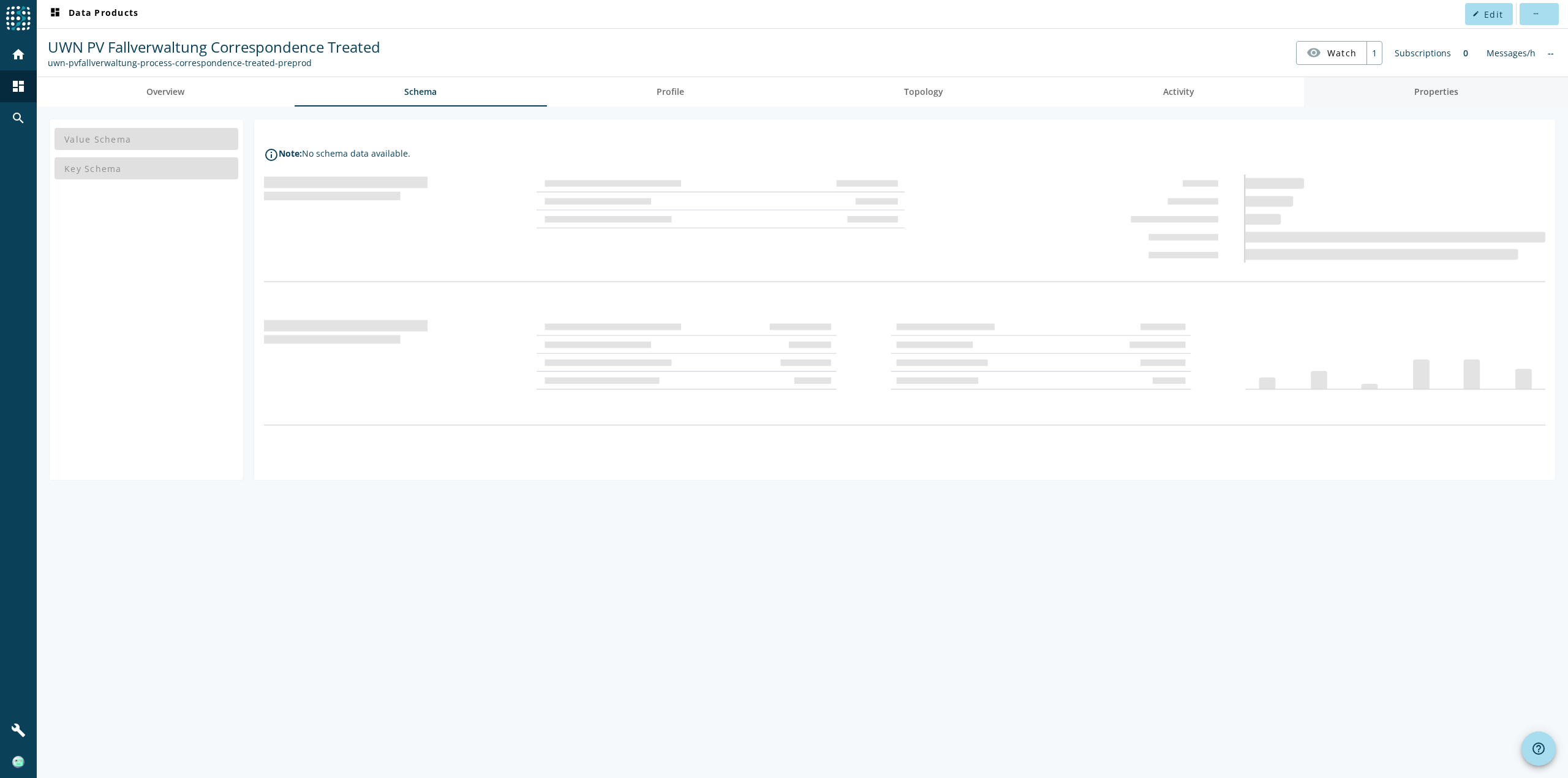
click at [1439, 92] on span "Properties" at bounding box center [1436, 92] width 44 height 9
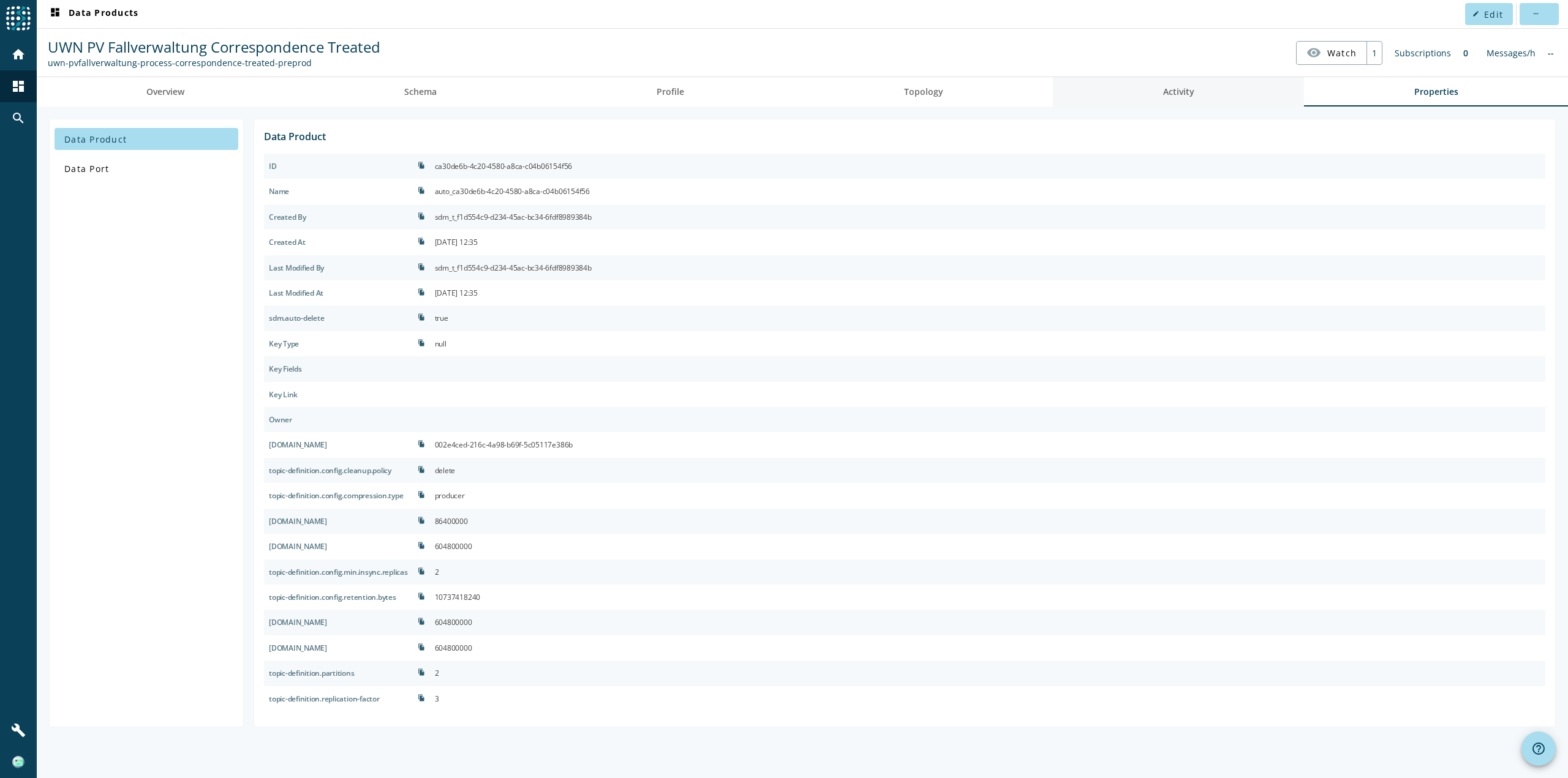
click at [1162, 100] on link "Activity" at bounding box center [1179, 92] width 251 height 29
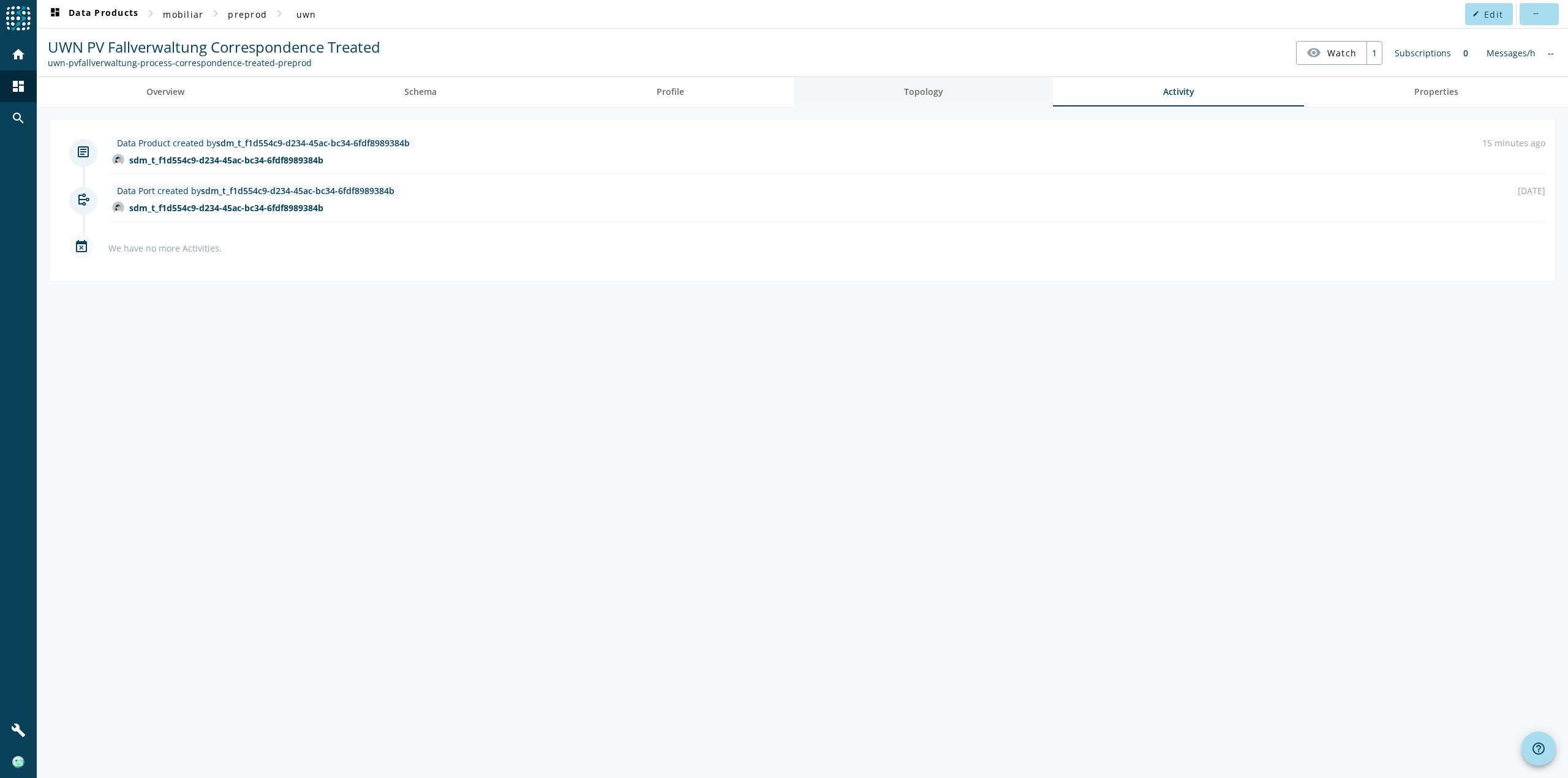
click at [918, 89] on span "Topology" at bounding box center [923, 92] width 39 height 9
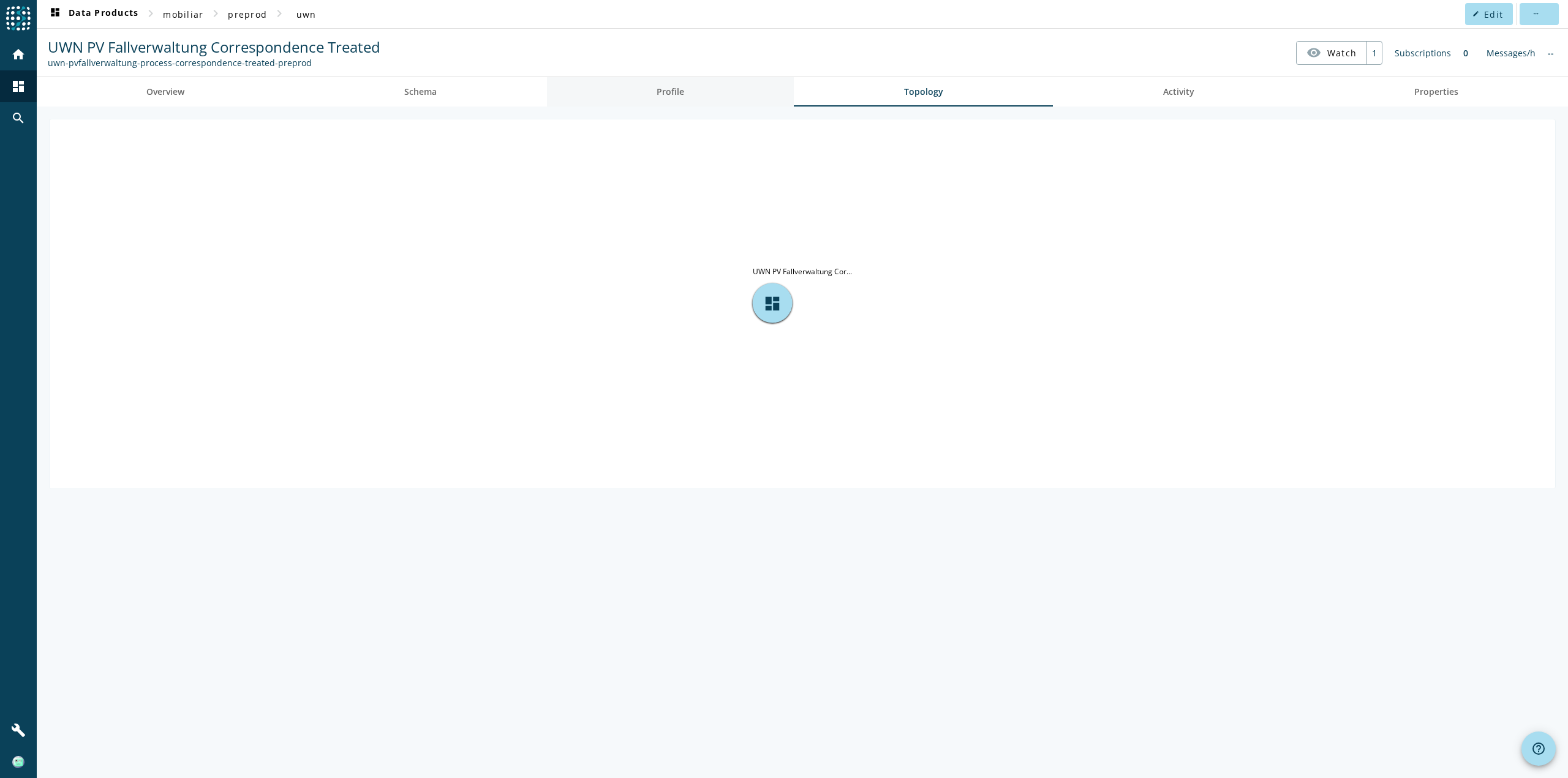
click at [667, 88] on span "Profile" at bounding box center [670, 92] width 28 height 9
